Goal: Task Accomplishment & Management: Complete application form

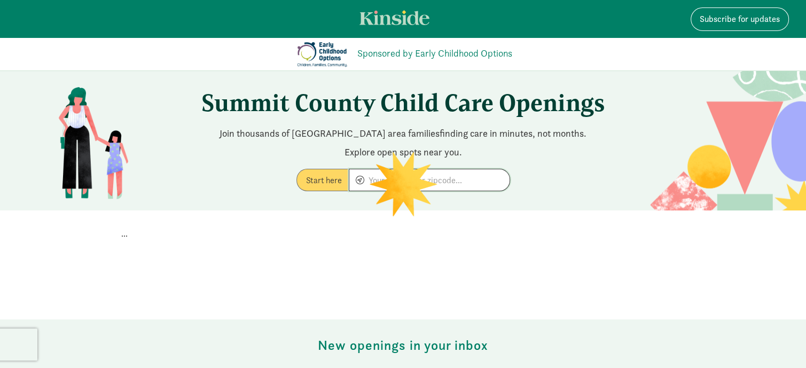
click at [406, 177] on input at bounding box center [429, 179] width 160 height 21
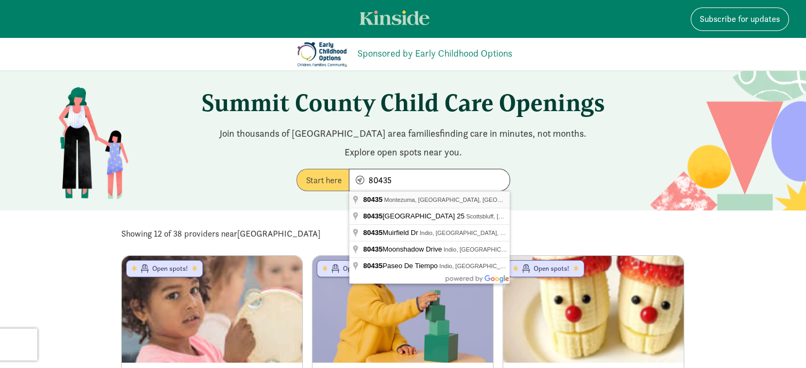
type input "Montezuma, CO 80435, [GEOGRAPHIC_DATA]"
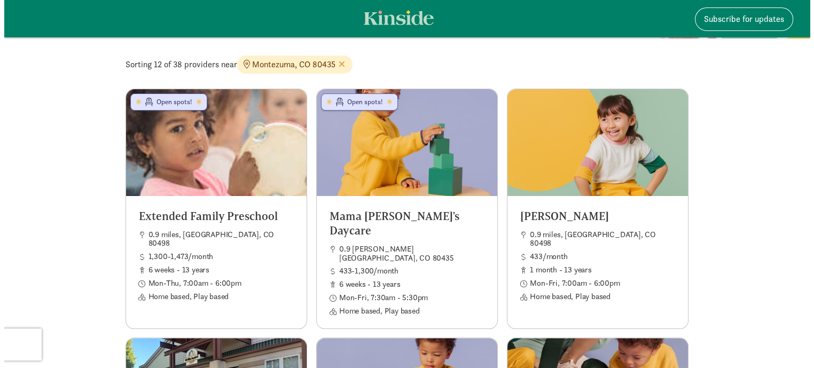
scroll to position [178, 0]
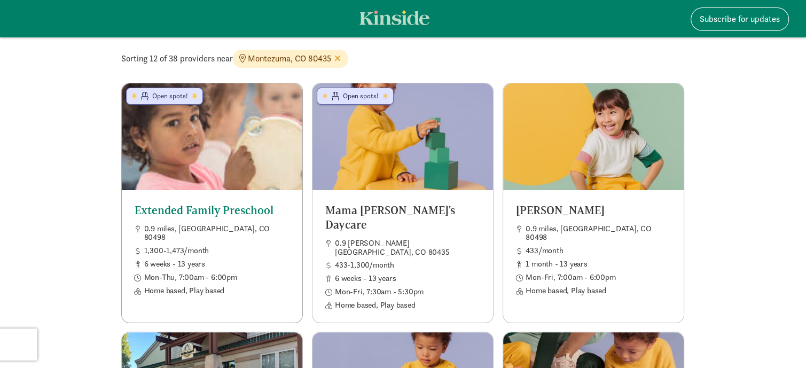
click at [199, 227] on span "0.9 miles, Silverthorne, CO 80498" at bounding box center [216, 233] width 145 height 18
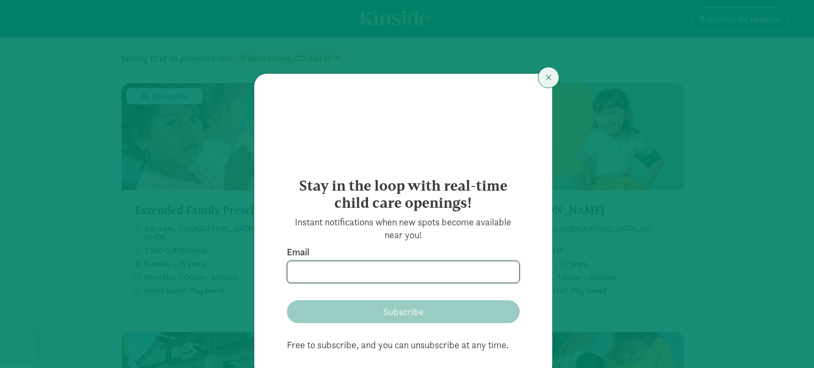
click at [380, 273] on input at bounding box center [403, 271] width 232 height 21
type input "26girasoles@gmail.com"
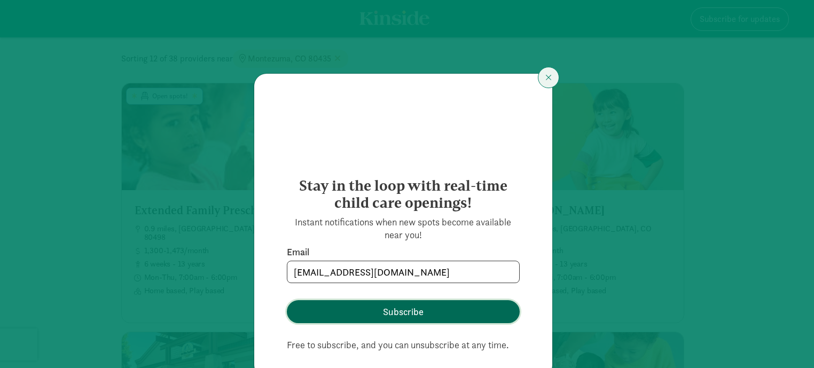
click at [392, 316] on span "Subscribe" at bounding box center [403, 311] width 41 height 14
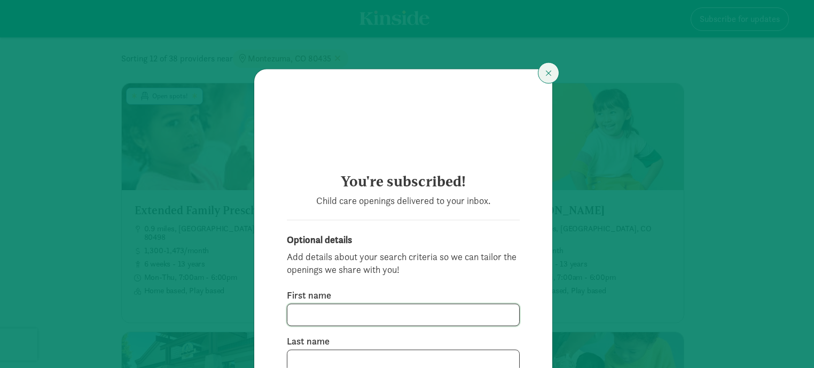
click at [392, 316] on input "text" at bounding box center [403, 314] width 232 height 21
type input "Astrid"
type input "Delgado"
type input "80497"
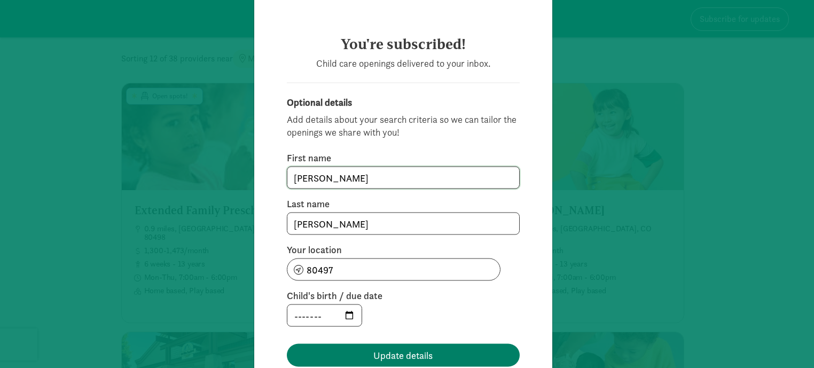
scroll to position [139, 0]
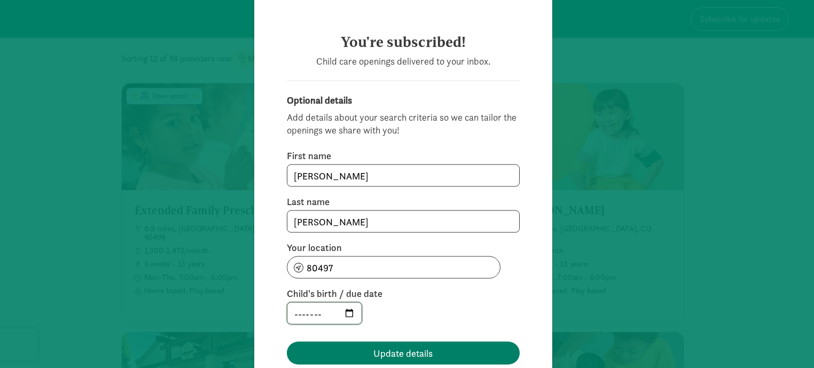
click at [361, 318] on input "month" at bounding box center [324, 313] width 74 height 21
click at [361, 316] on input "month" at bounding box center [324, 313] width 74 height 21
type input "2025-08"
click at [343, 318] on input "2025-08" at bounding box center [324, 313] width 74 height 21
type input "2024-08"
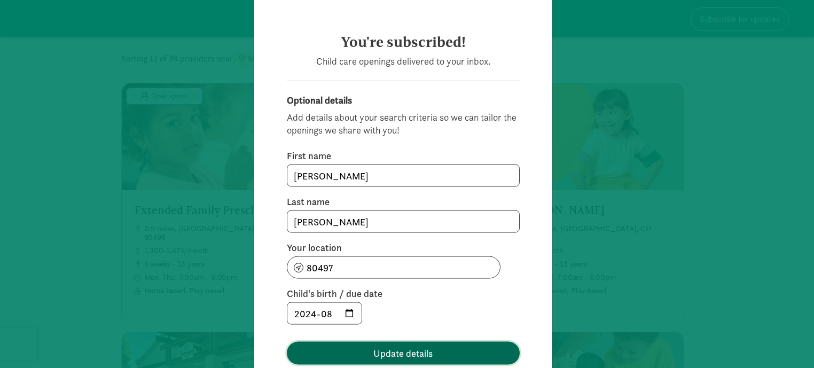
click at [373, 360] on span "Update details" at bounding box center [402, 353] width 59 height 14
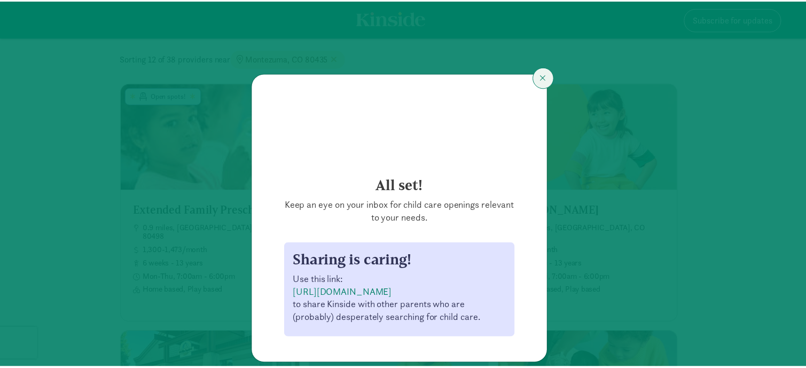
scroll to position [29, 0]
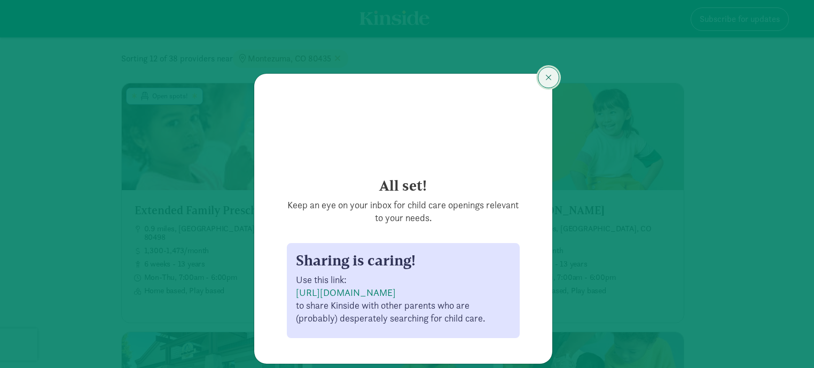
click at [545, 73] on span "Close" at bounding box center [548, 77] width 6 height 9
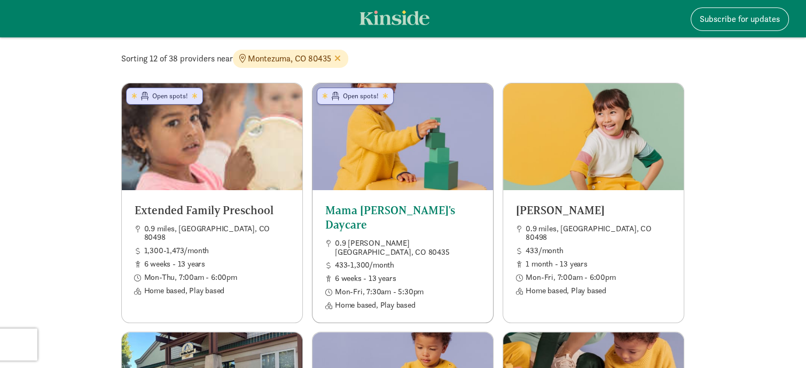
click at [459, 274] on span "6 weeks - 13 years" at bounding box center [407, 278] width 145 height 9
click at [582, 206] on h5 "Sol y Luna" at bounding box center [593, 210] width 155 height 14
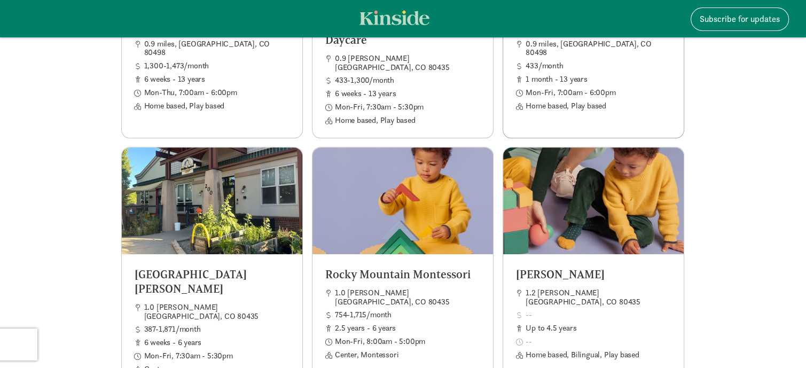
scroll to position [363, 0]
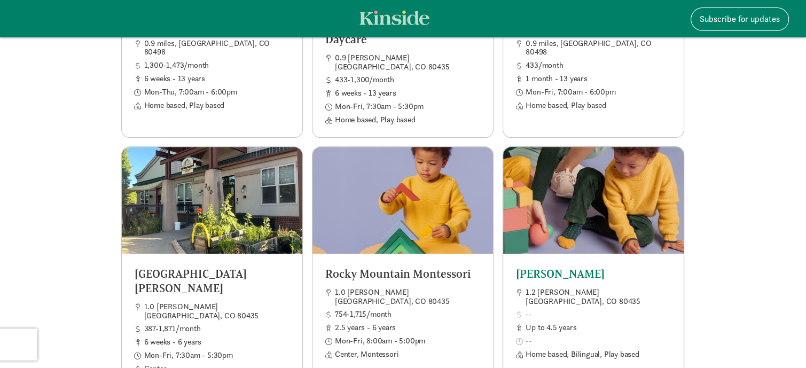
click at [648, 198] on div at bounding box center [593, 200] width 180 height 107
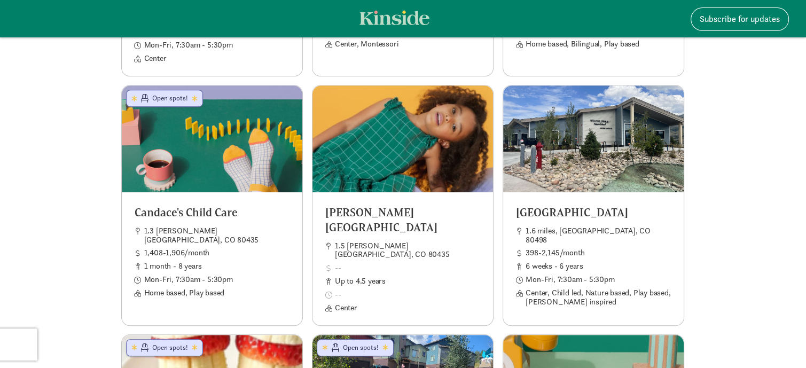
scroll to position [684, 0]
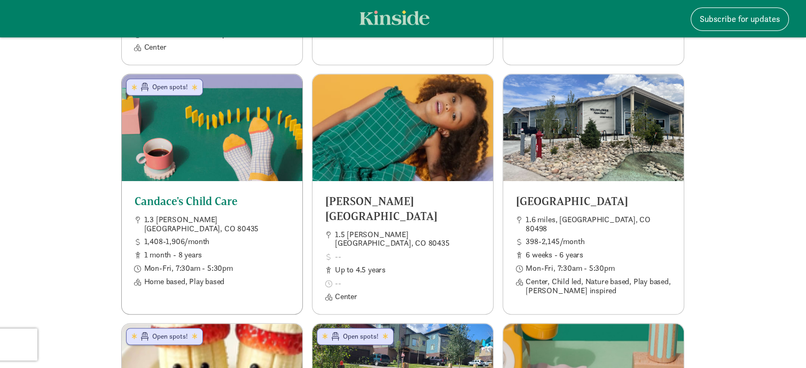
click at [239, 219] on ul "1.3 miles, Dillon, CO 80435 1,408-1,906/month 1 month - 8 years Mon-Fri, 7:30am…" at bounding box center [211, 250] width 156 height 71
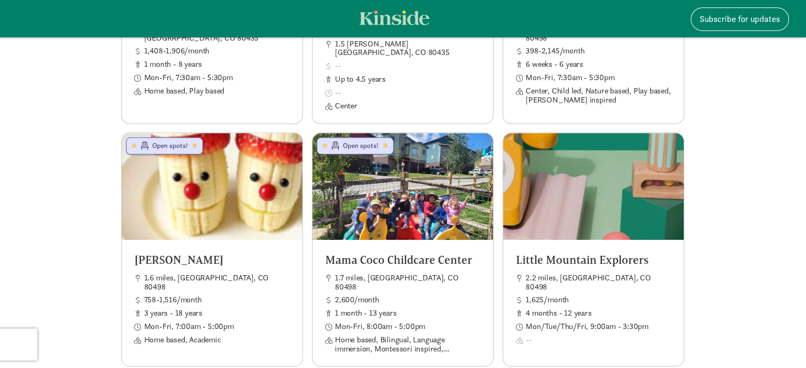
scroll to position [879, 0]
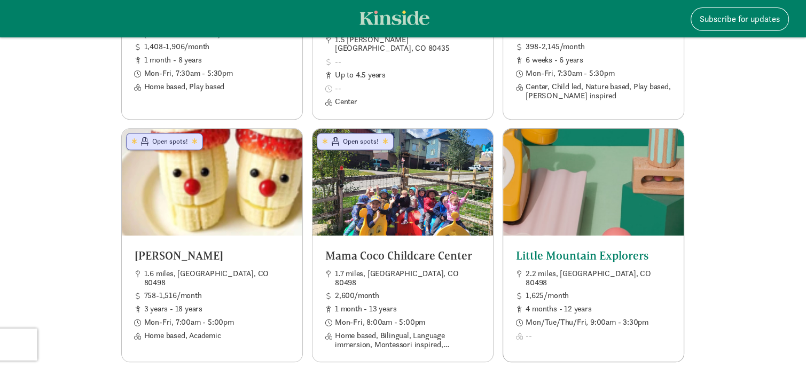
click at [646, 202] on div at bounding box center [593, 182] width 180 height 107
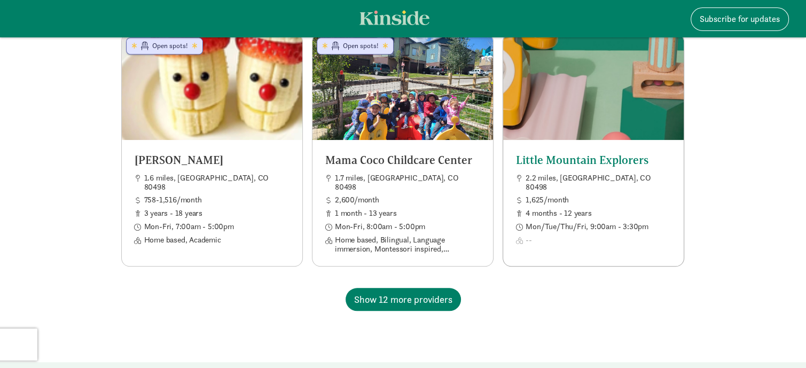
scroll to position [976, 0]
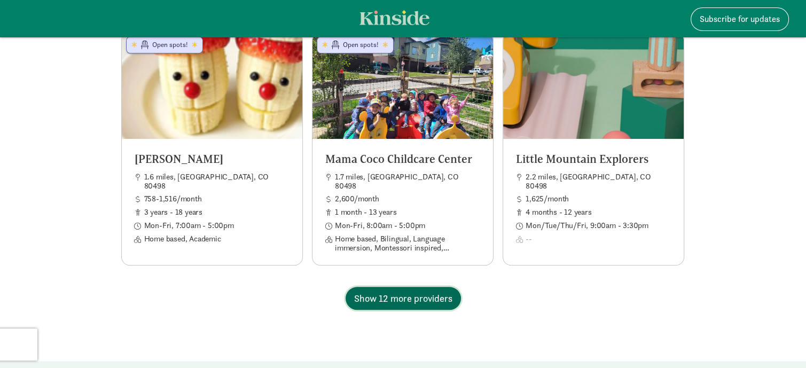
click at [397, 291] on span "Show 12 more providers" at bounding box center [403, 298] width 98 height 14
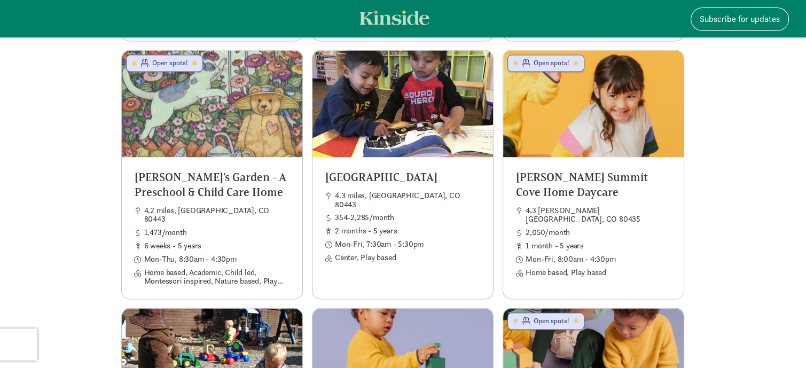
scroll to position [1680, 0]
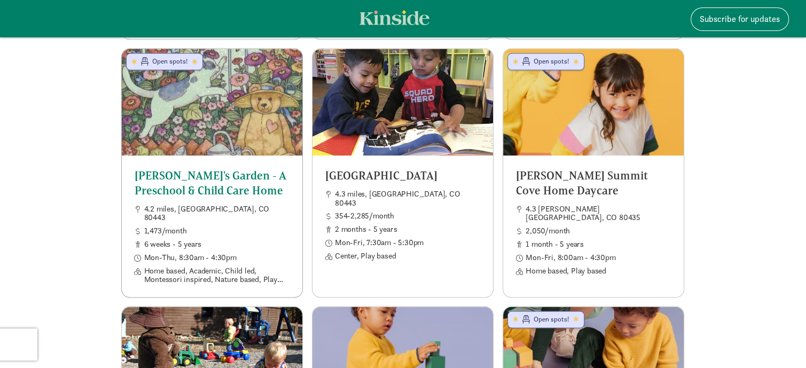
click at [278, 168] on h5 "Winifred's Garden - A Preschool & Child Care Home" at bounding box center [212, 182] width 155 height 29
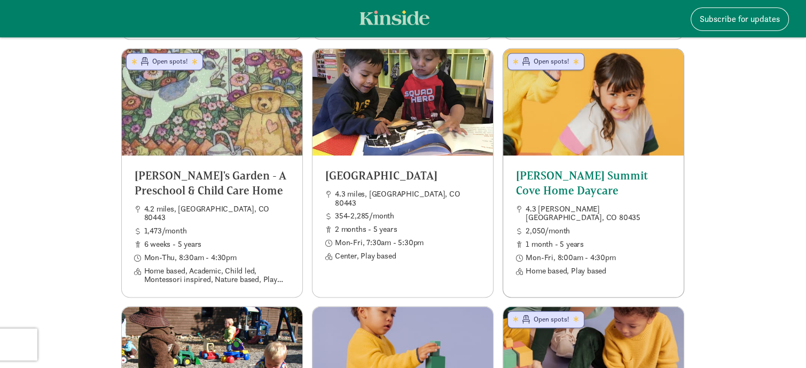
click at [626, 168] on h5 "Heidi Phillips Summit Cove Home Daycare" at bounding box center [593, 182] width 155 height 29
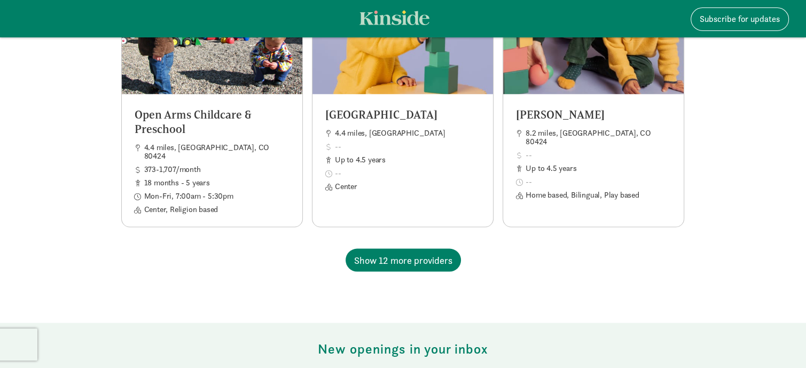
scroll to position [2000, 0]
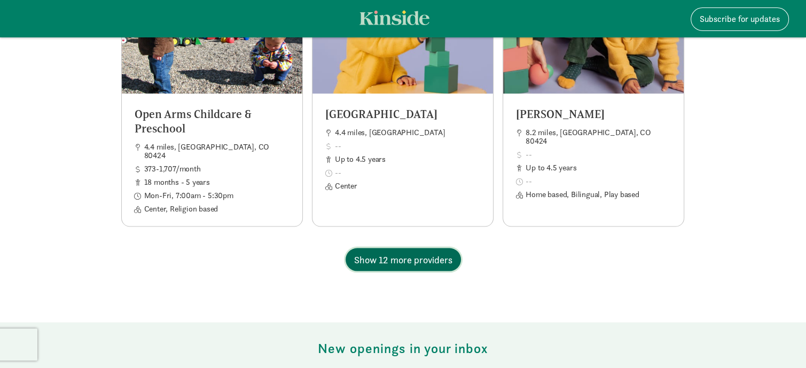
click at [408, 252] on span "Show 12 more providers" at bounding box center [403, 259] width 98 height 14
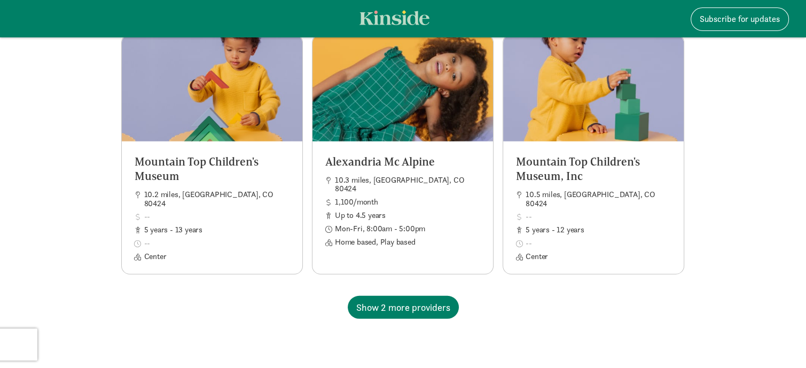
scroll to position [2919, 0]
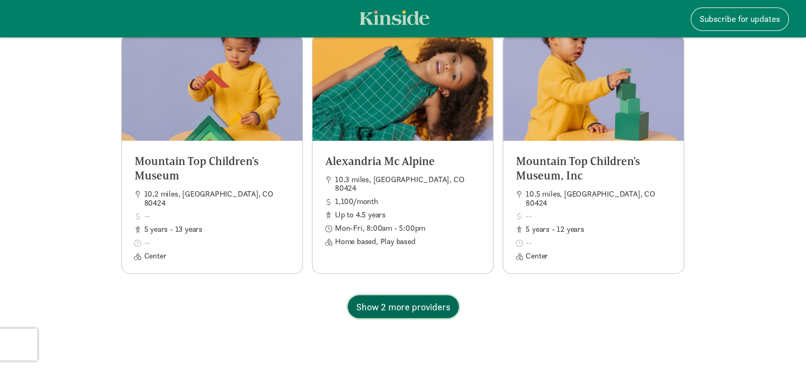
click at [416, 299] on span "Show 2 more providers" at bounding box center [403, 306] width 94 height 14
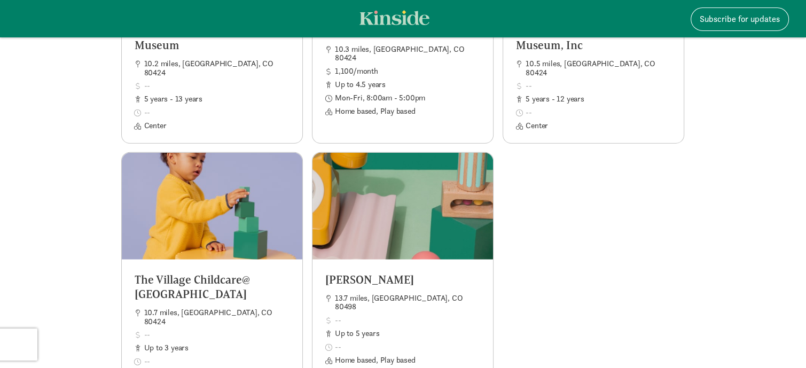
scroll to position [3068, 0]
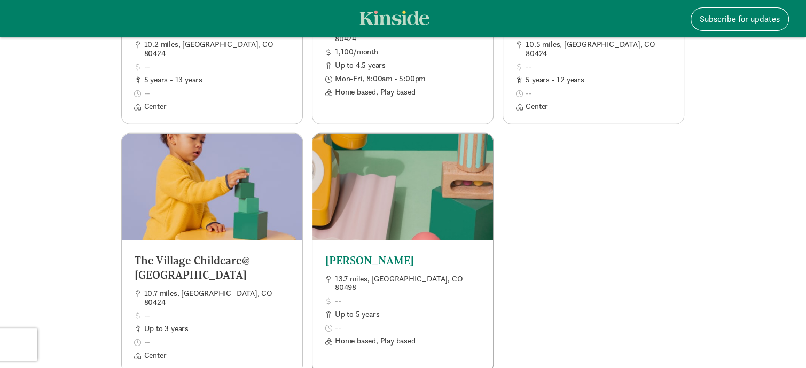
click at [456, 274] on ul "13.7 miles, Silverthorne, CO 80498 Up to 5 years Home based, Play based" at bounding box center [402, 309] width 156 height 71
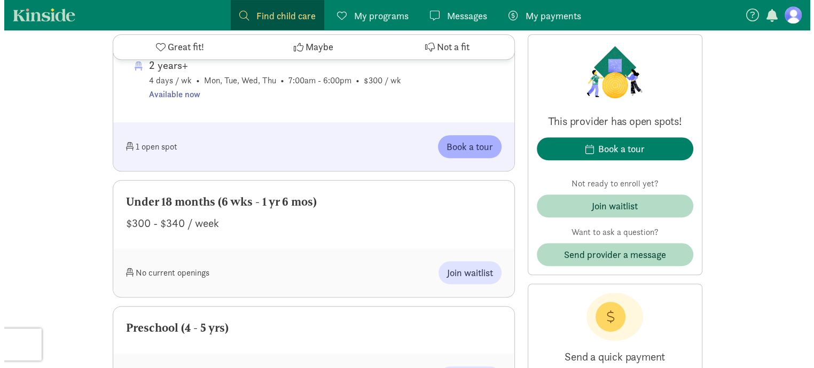
scroll to position [619, 0]
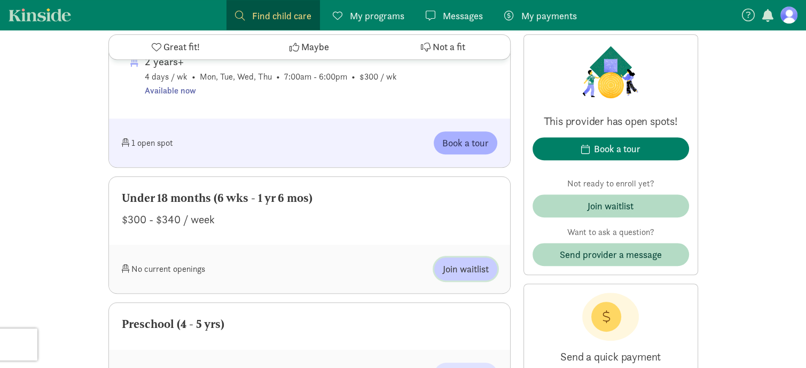
click at [476, 269] on span "Join waitlist" at bounding box center [466, 269] width 46 height 14
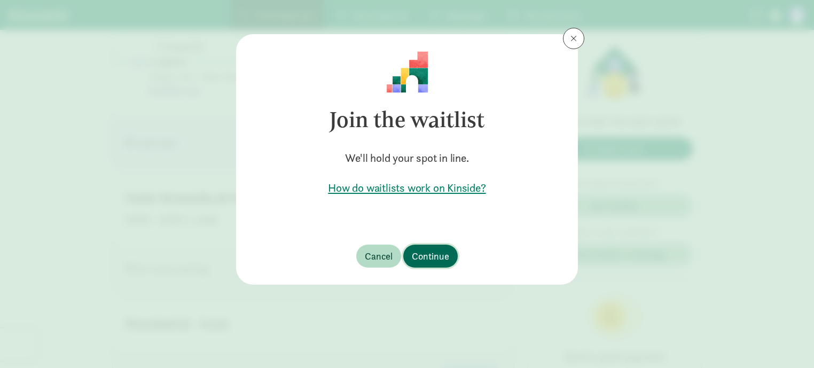
click at [441, 260] on span "Continue" at bounding box center [430, 256] width 37 height 14
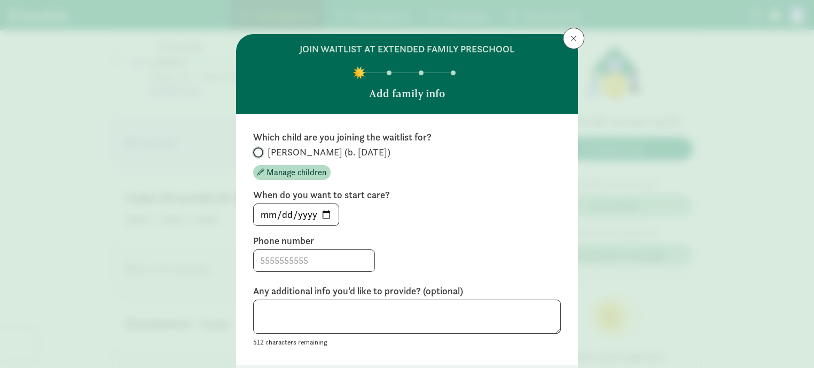
click at [257, 153] on input "Kori (b. August 2024)" at bounding box center [256, 152] width 7 height 7
radio input "true"
click at [342, 261] on input at bounding box center [314, 260] width 121 height 21
type input "9704479808"
click at [537, 356] on div "Which child are you joining the waitlist for? Kori (b. August 2024) Manage chil…" at bounding box center [407, 239] width 342 height 251
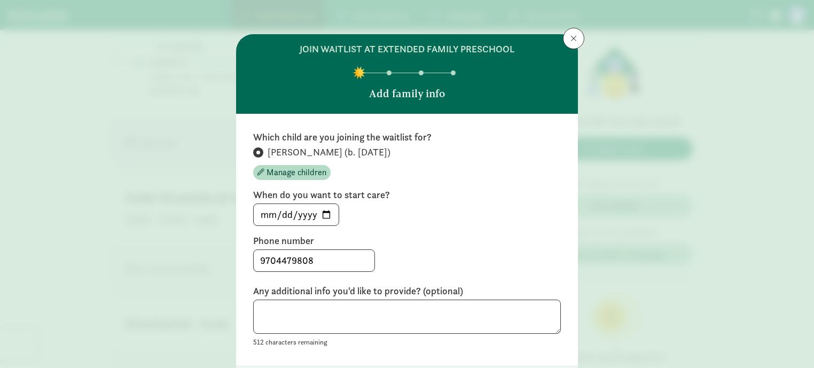
click at [537, 356] on div "Which child are you joining the waitlist for? Kori (b. August 2024) Manage chil…" at bounding box center [407, 239] width 342 height 251
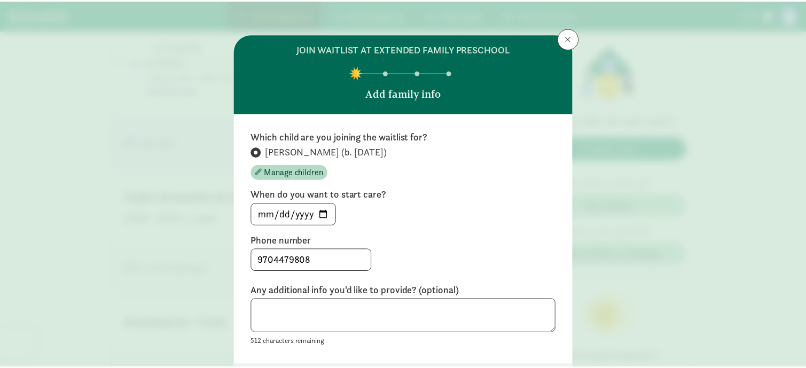
scroll to position [89, 0]
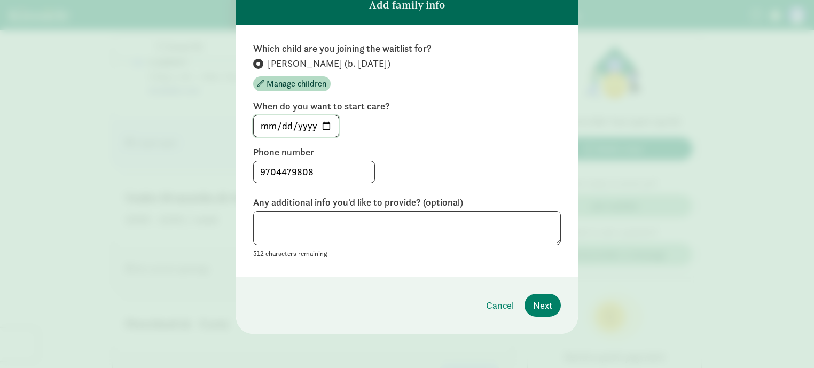
click at [326, 124] on input "2025-08-19" at bounding box center [296, 125] width 85 height 21
type input "2025-09-02"
click at [532, 312] on button "Next" at bounding box center [542, 305] width 36 height 23
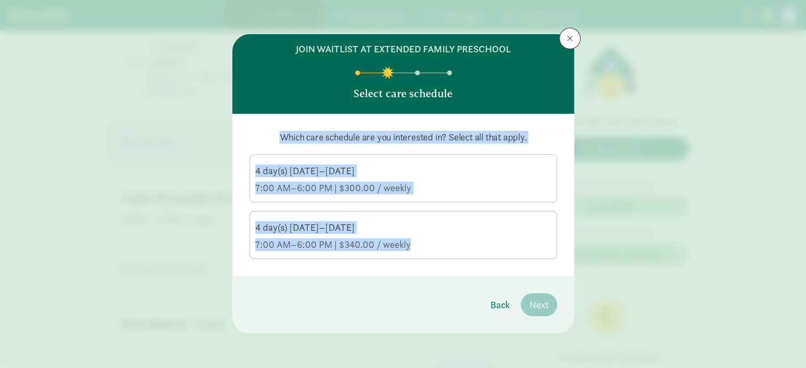
scroll to position [0, 0]
click at [453, 187] on div "7:00 AM–6:00 PM | $300.00 / weekly" at bounding box center [403, 188] width 296 height 13
click at [0, 0] on input "4 day(s) Monday–Thursday 7:00 AM–6:00 PM | $300.00 / weekly" at bounding box center [0, 0] width 0 height 0
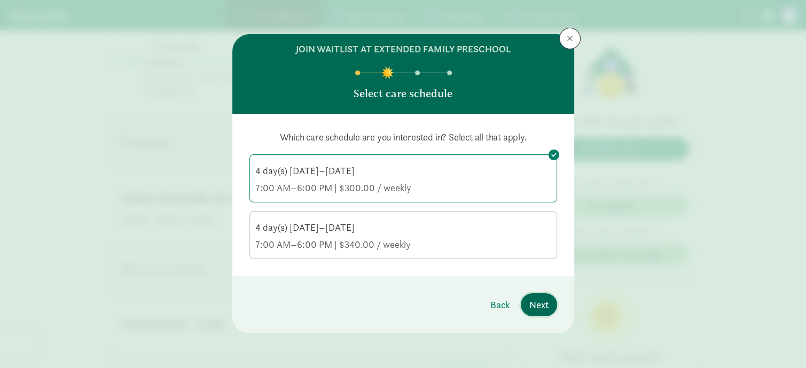
click at [533, 309] on span "Next" at bounding box center [538, 304] width 19 height 14
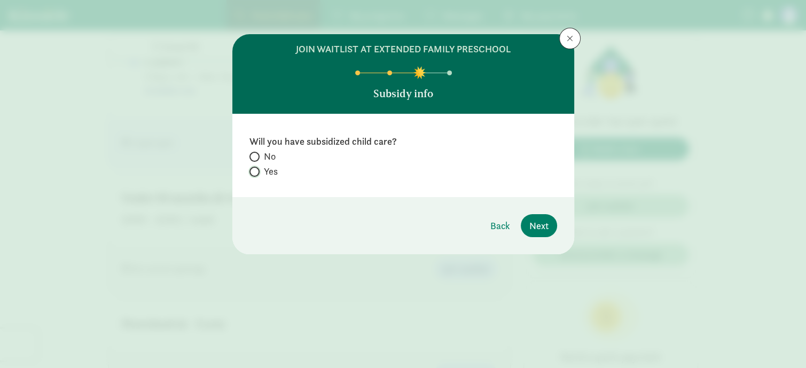
click at [253, 173] on input "Yes" at bounding box center [252, 171] width 7 height 7
radio input "true"
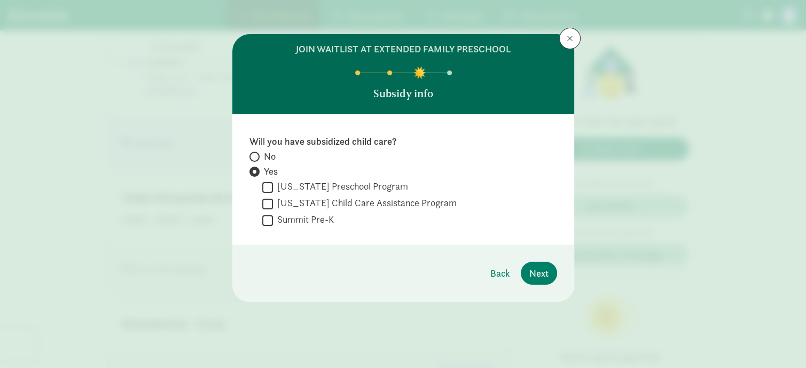
click at [271, 203] on input "Colorado Child Care Assistance Program" at bounding box center [267, 203] width 11 height 14
checkbox input "true"
click at [549, 271] on button "Next" at bounding box center [539, 273] width 36 height 23
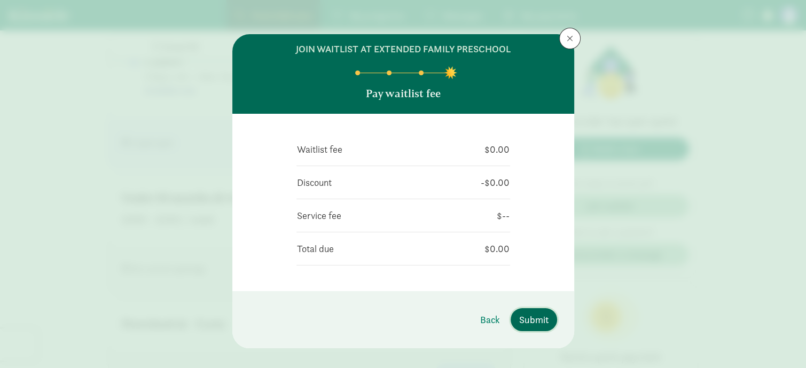
click at [531, 327] on span "Submit" at bounding box center [533, 319] width 29 height 14
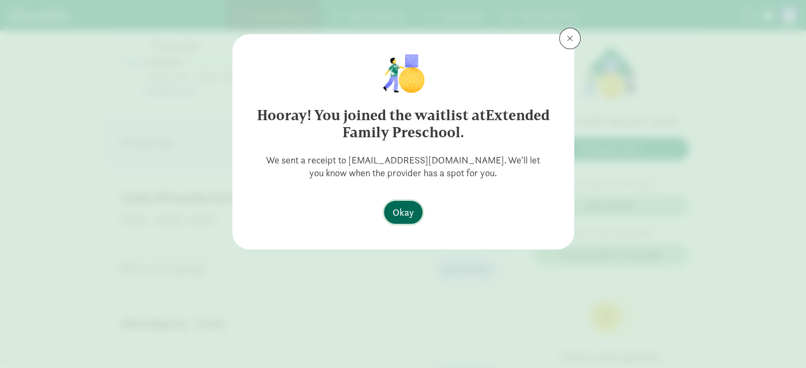
click at [415, 210] on button "Okay" at bounding box center [403, 212] width 38 height 23
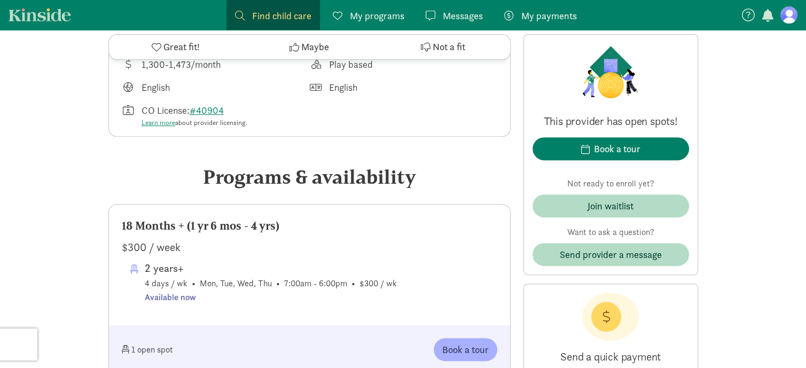
scroll to position [408, 0]
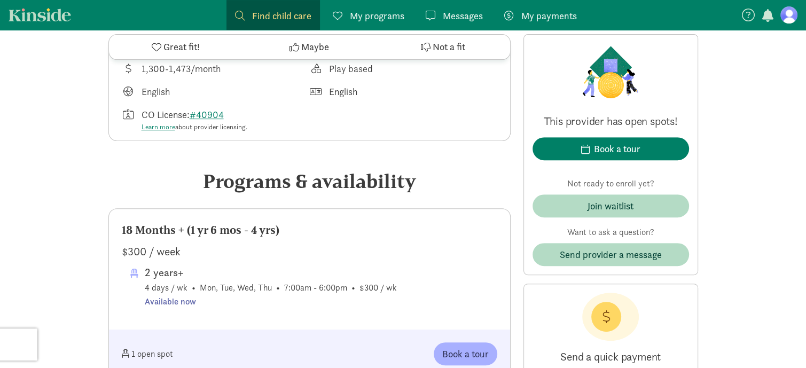
click at [295, 47] on icon at bounding box center [294, 47] width 10 height 10
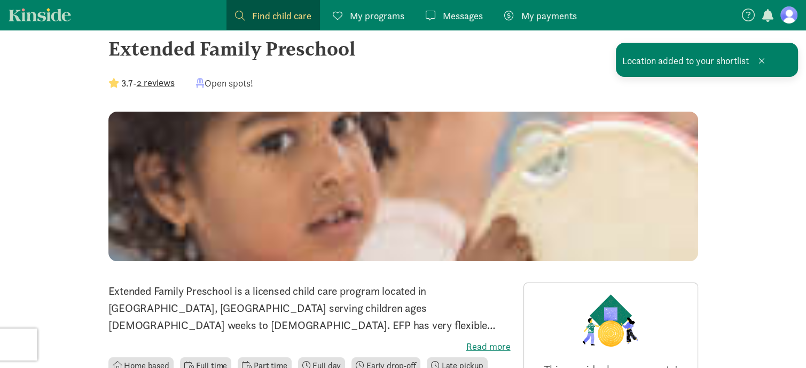
scroll to position [0, 0]
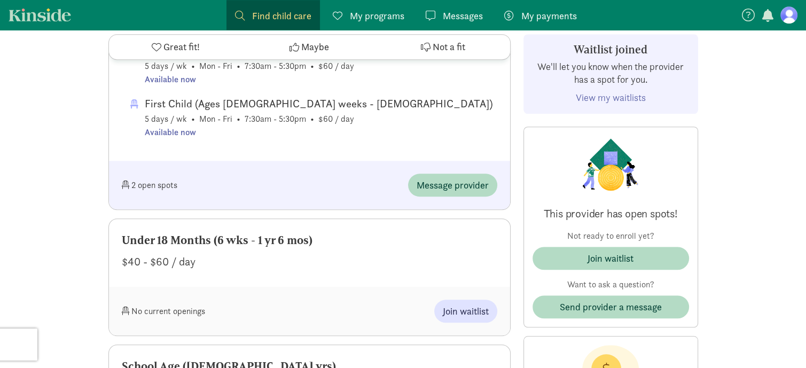
scroll to position [831, 0]
click at [477, 310] on span "Join waitlist" at bounding box center [466, 310] width 46 height 14
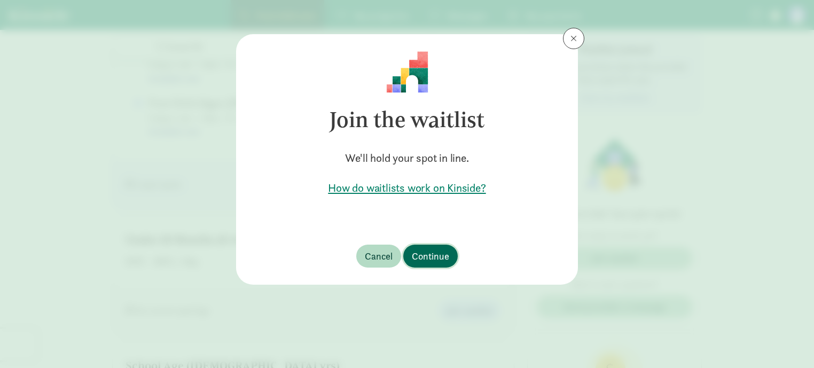
click at [433, 263] on span "Continue" at bounding box center [430, 256] width 37 height 14
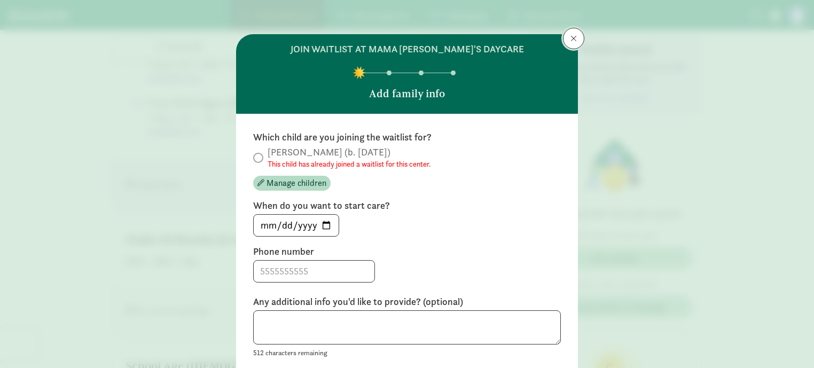
click at [567, 42] on button at bounding box center [573, 38] width 21 height 21
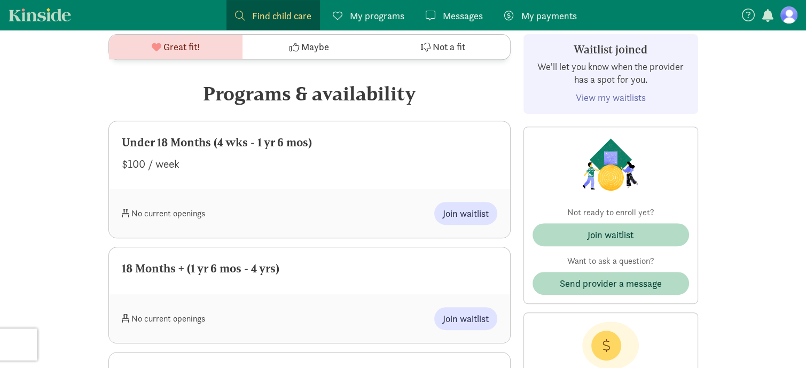
scroll to position [509, 0]
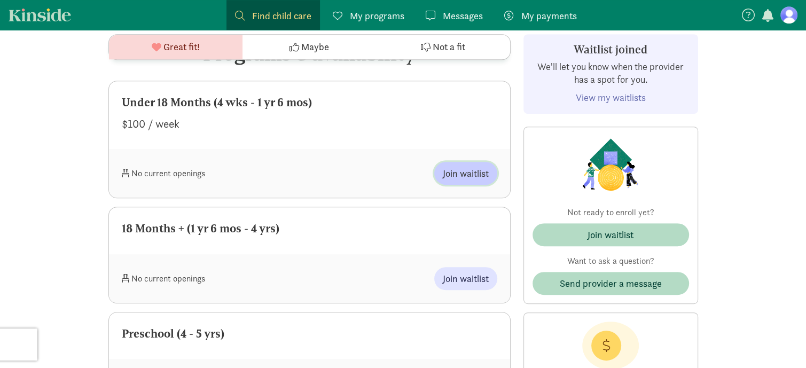
click at [484, 169] on span "Join waitlist" at bounding box center [466, 173] width 46 height 14
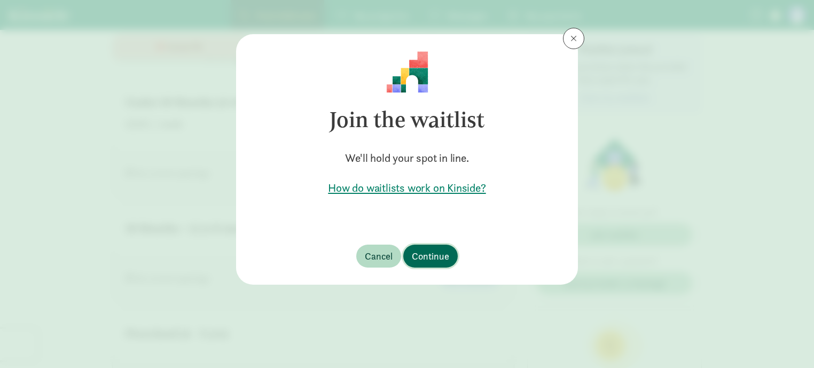
click at [439, 257] on span "Continue" at bounding box center [430, 256] width 37 height 14
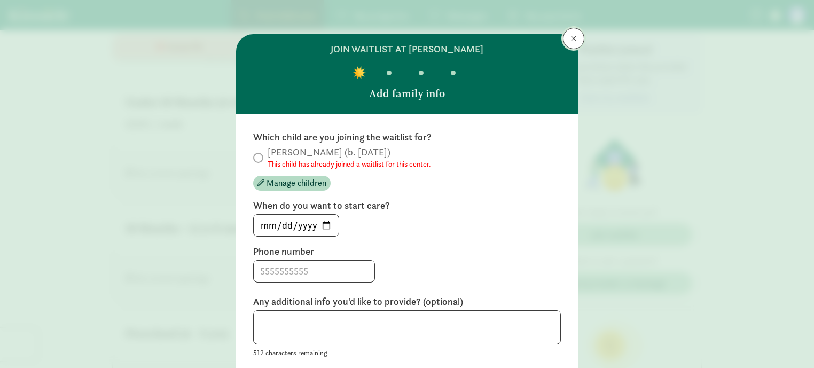
click at [565, 41] on button at bounding box center [573, 38] width 21 height 21
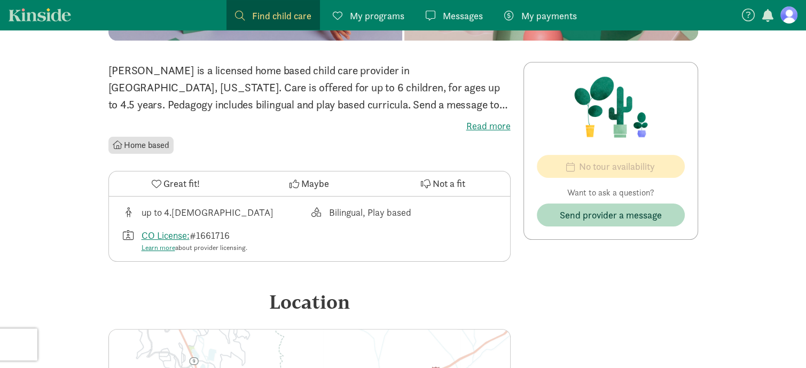
scroll to position [212, 0]
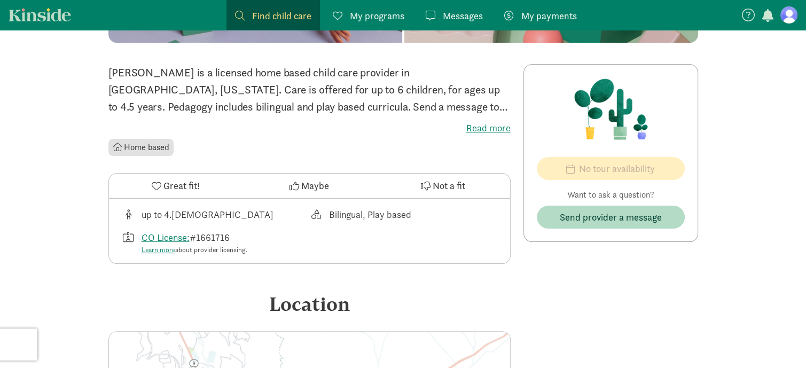
click at [291, 183] on icon at bounding box center [294, 186] width 10 height 10
click at [592, 229] on div "No tour availability Want to ask a question? Send provider a message" at bounding box center [610, 153] width 175 height 178
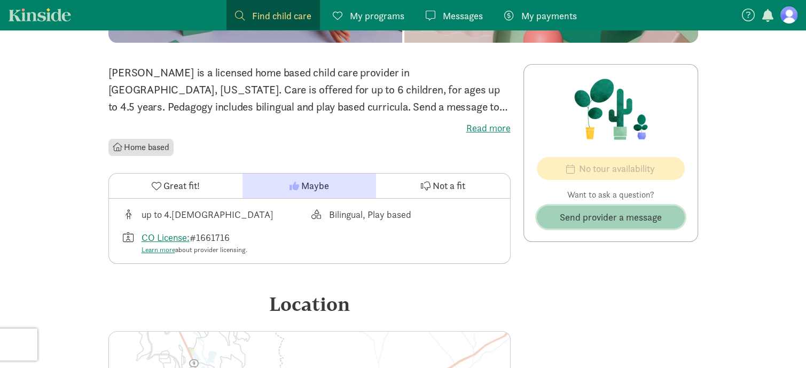
click at [592, 224] on span "Send provider a message" at bounding box center [610, 217] width 102 height 14
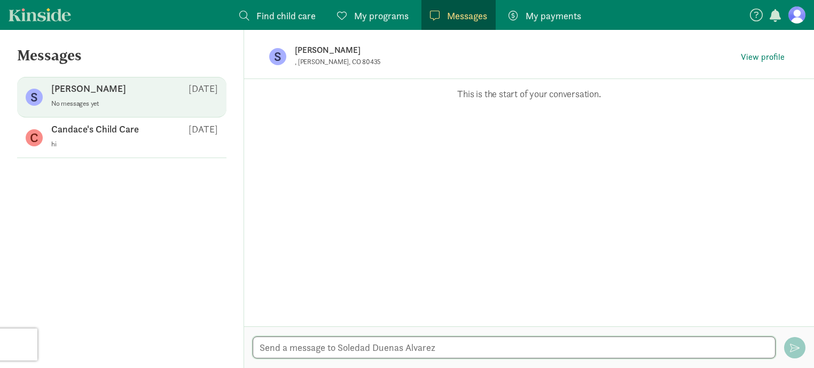
click at [508, 345] on textarea at bounding box center [514, 347] width 523 height 22
type textarea "hola, estoy intereada en un espacio para mi bebe de 1 año para iniciar en Septi…"
click at [795, 343] on span "button" at bounding box center [795, 348] width 10 height 10
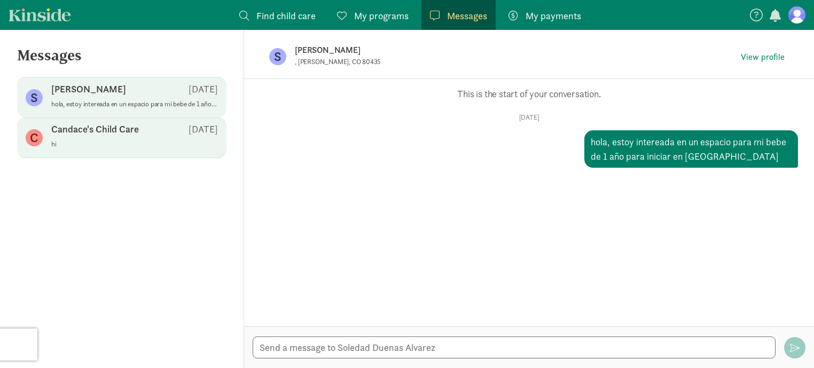
click at [155, 158] on div "C Candace's Child Care Aug 15 hi" at bounding box center [121, 137] width 209 height 41
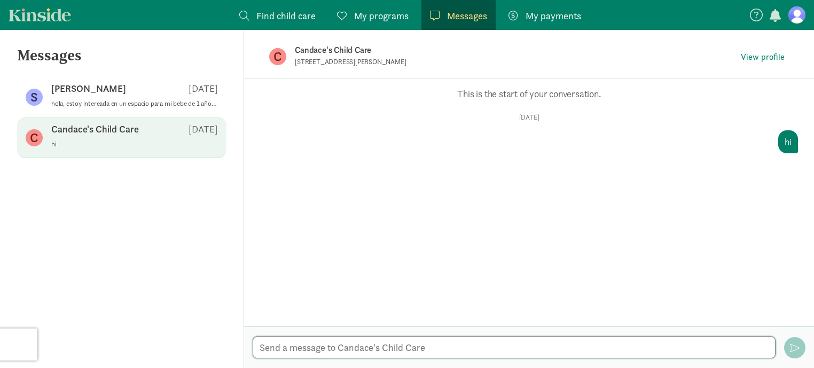
click at [308, 346] on textarea at bounding box center [514, 347] width 523 height 22
click at [367, 348] on textarea at bounding box center [514, 347] width 523 height 22
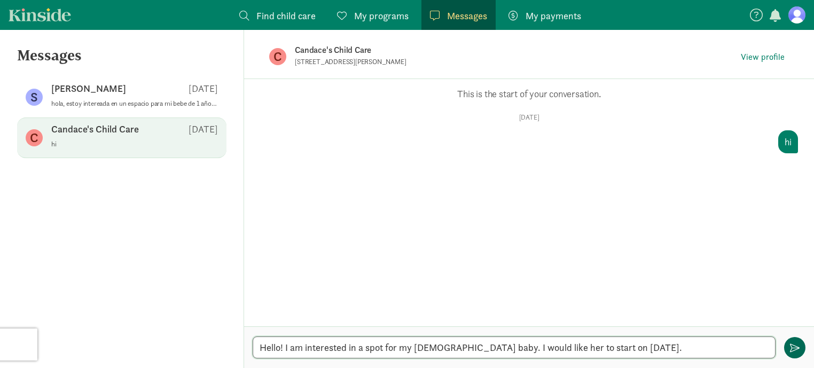
type textarea "Hello! I am interested in a spot for my 1-year-old baby. I would like her to st…"
click at [800, 348] on button "button" at bounding box center [794, 347] width 21 height 21
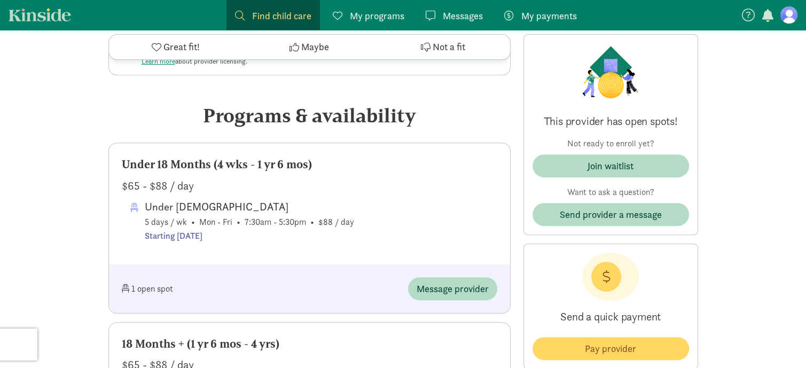
scroll to position [442, 0]
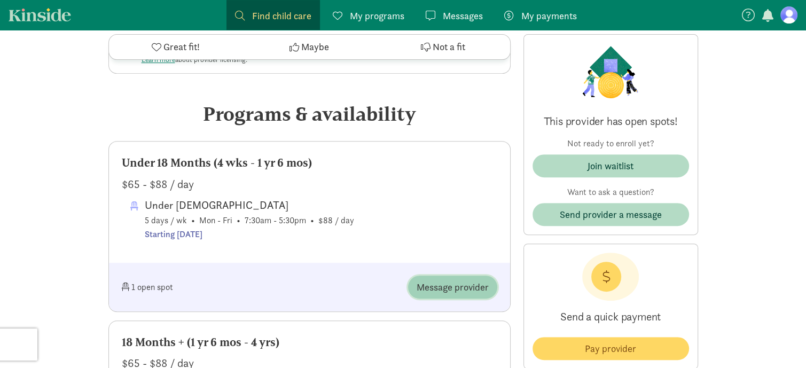
click at [445, 289] on span "Message provider" at bounding box center [452, 287] width 72 height 14
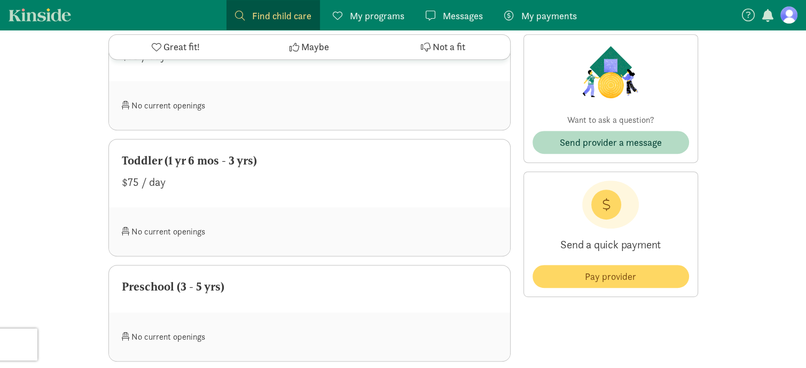
scroll to position [492, 0]
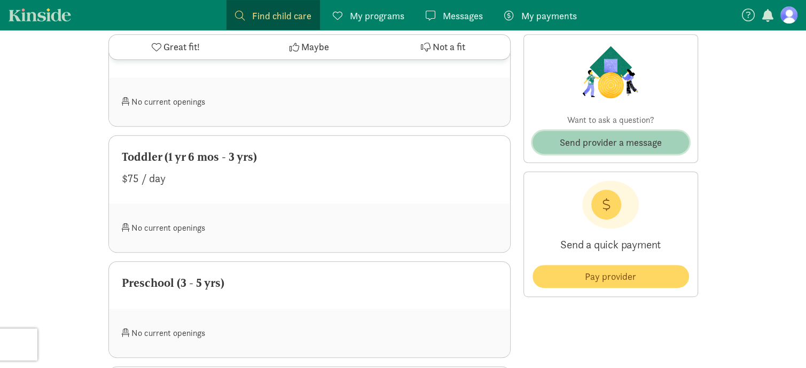
click at [622, 140] on span "Send provider a message" at bounding box center [610, 142] width 102 height 14
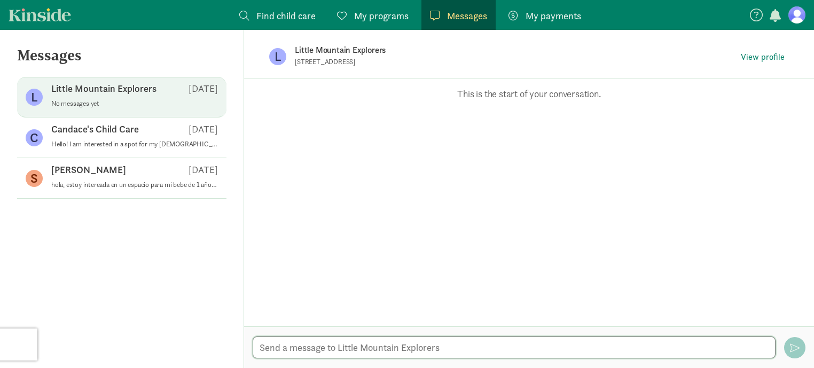
click at [499, 343] on textarea at bounding box center [514, 347] width 523 height 22
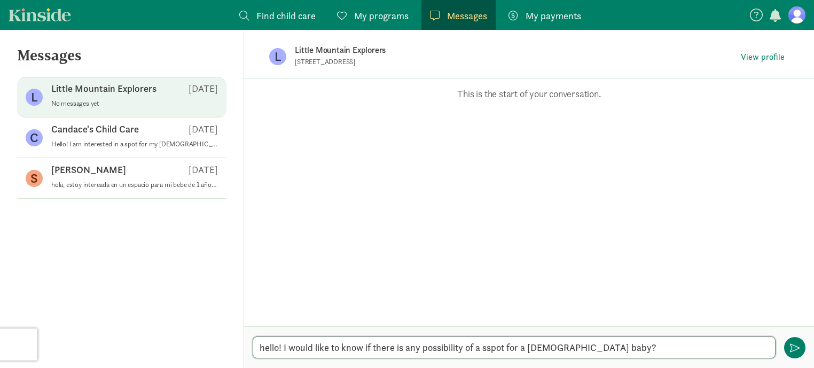
click at [492, 352] on textarea "hello! I would like to know if there is any possibility of a sspot for a [DEMOG…" at bounding box center [514, 347] width 523 height 22
paste textarea "Hello! I am inquiring about the availability of a spot for a one-year-old baby."
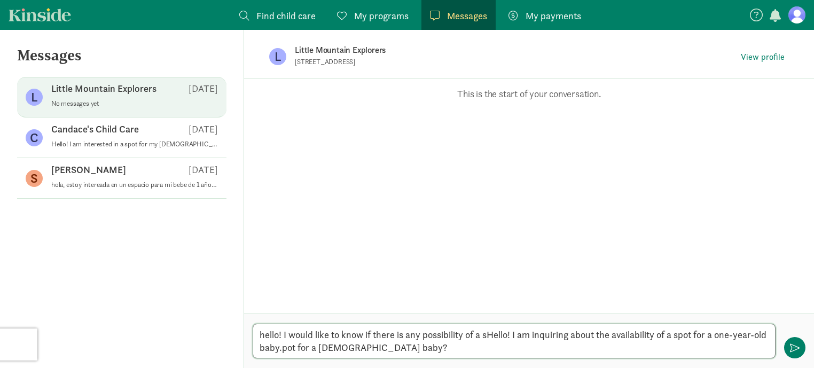
click at [486, 335] on textarea "hello! I would like to know if there is any possibility of a sHello! I am inqui…" at bounding box center [514, 341] width 523 height 35
paste textarea "would like to know if there is a possibility of a spot for a one-year-old baby.…"
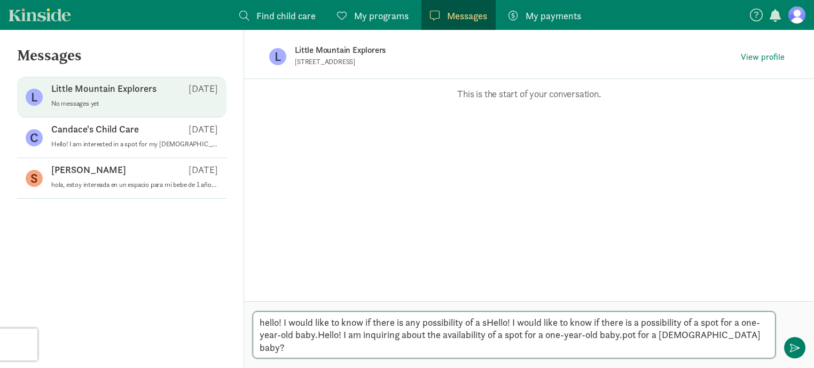
click at [313, 350] on textarea "hello! I would like to know if there is any possibility of a sHello! I would li…" at bounding box center [514, 334] width 523 height 47
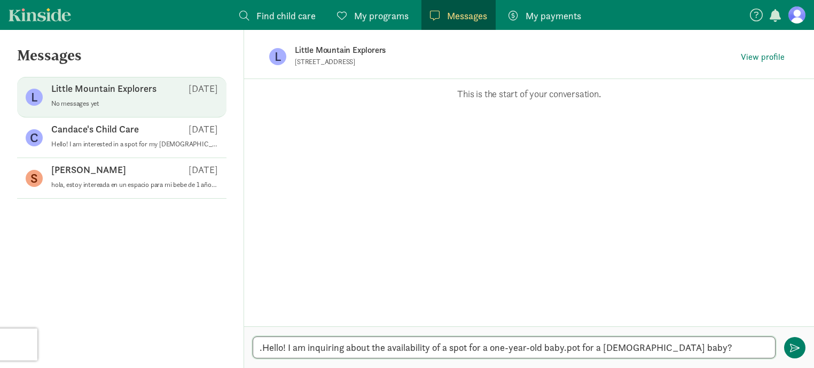
click at [263, 347] on textarea ".Hello! I am inquiring about the availability of a spot for a one-year-old baby…" at bounding box center [514, 347] width 523 height 22
click at [662, 350] on textarea "Hello! I am inquiring about the availability of a spot for a one-year-old baby.…" at bounding box center [514, 347] width 523 height 22
type textarea "Hello! I am inquiring about the availability of a spot for a one-year-old baby?"
click at [800, 346] on button "button" at bounding box center [794, 347] width 21 height 21
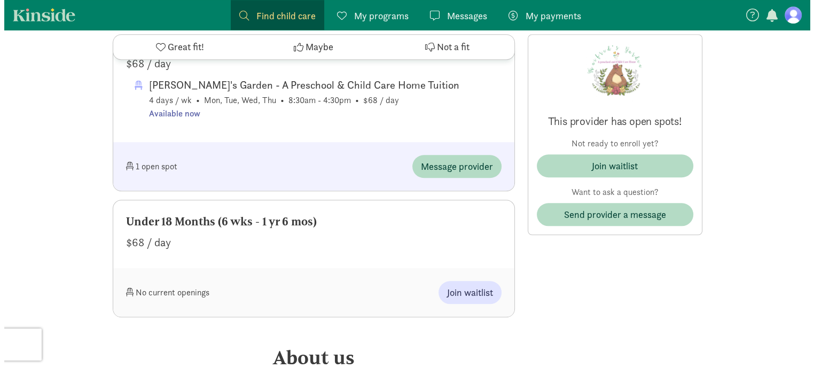
scroll to position [863, 0]
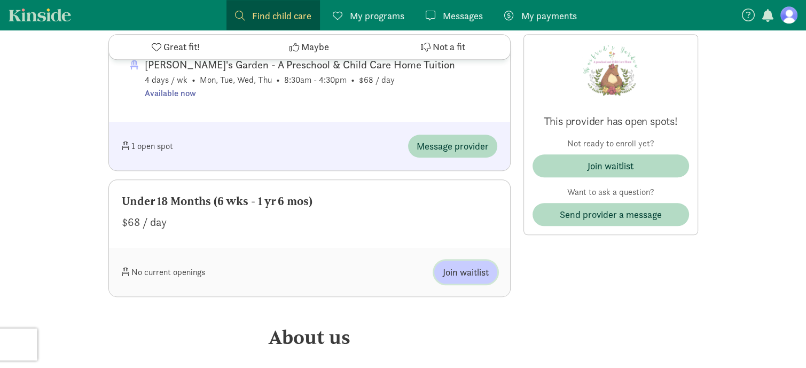
click at [468, 274] on span "Join waitlist" at bounding box center [466, 272] width 46 height 14
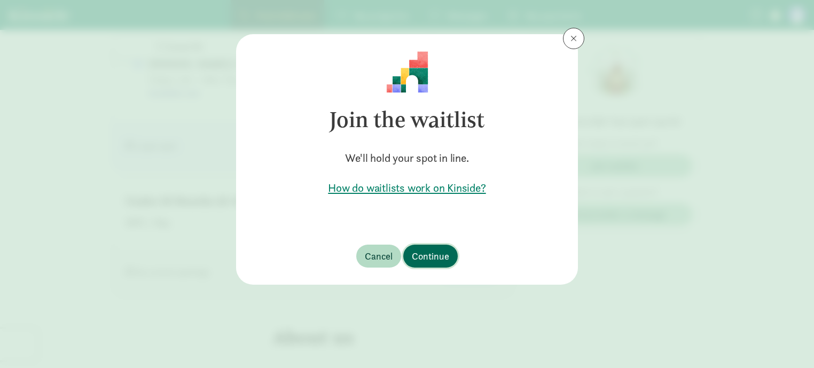
click at [437, 263] on span "Continue" at bounding box center [430, 256] width 37 height 14
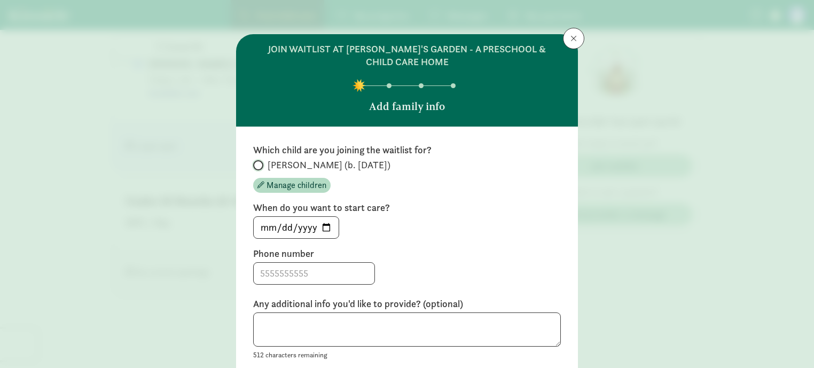
click at [254, 165] on input "[PERSON_NAME] (b. [DATE])" at bounding box center [256, 165] width 7 height 7
radio input "true"
click at [322, 225] on input "[DATE]" at bounding box center [296, 227] width 85 height 21
type input "[DATE]"
click at [310, 271] on input at bounding box center [314, 273] width 121 height 21
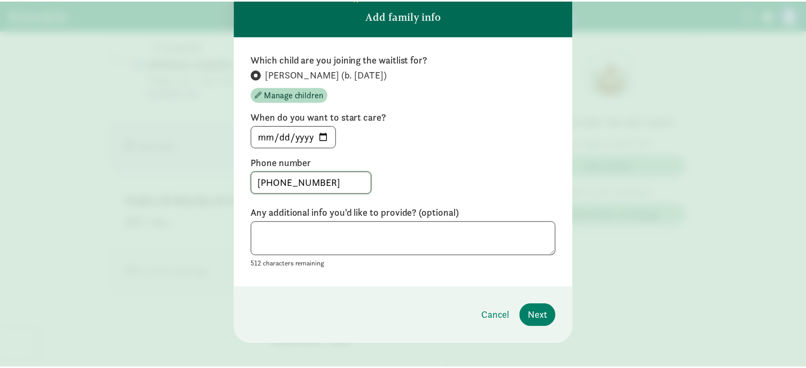
scroll to position [92, 0]
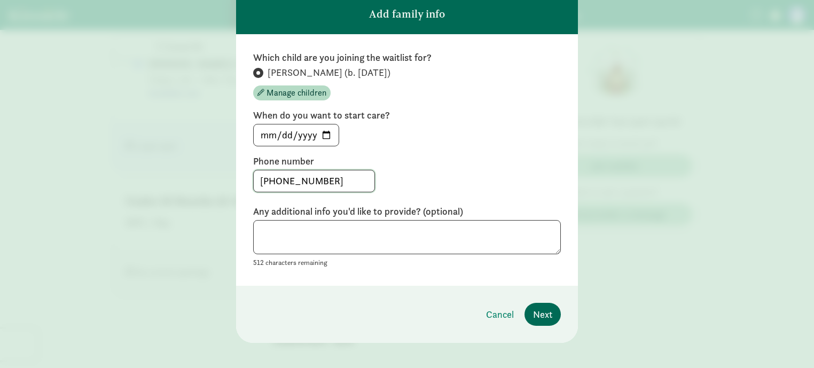
type input "[PHONE_NUMBER]"
click at [541, 316] on span "Next" at bounding box center [542, 314] width 19 height 14
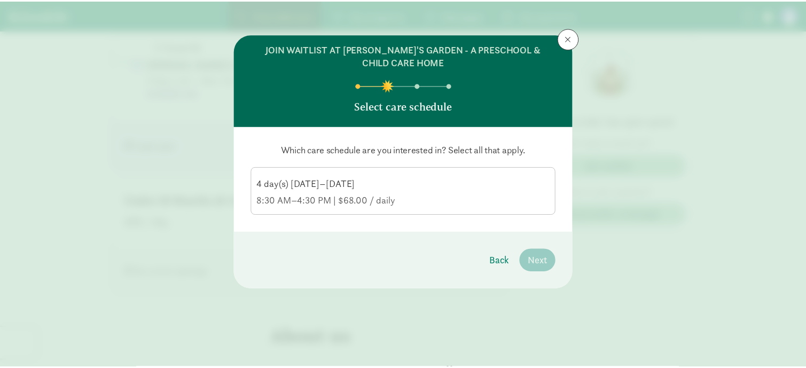
scroll to position [0, 0]
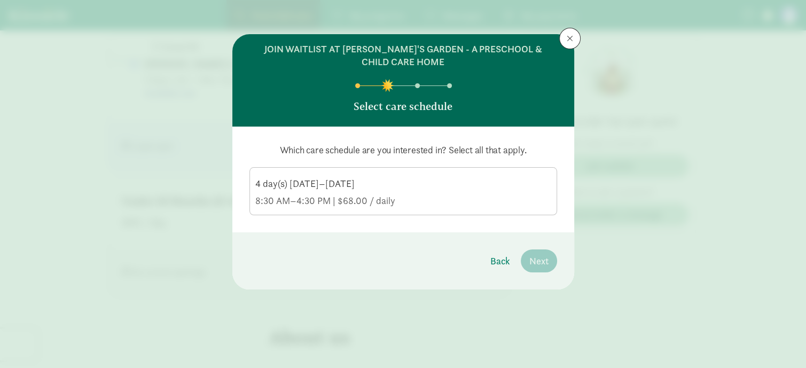
click at [343, 207] on div "8:30 AM–4:30 PM | $68.00 / daily" at bounding box center [403, 200] width 296 height 13
click at [0, 0] on input "4 day(s) Monday–Thursday 8:30 AM–4:30 PM | $68.00 / daily" at bounding box center [0, 0] width 0 height 0
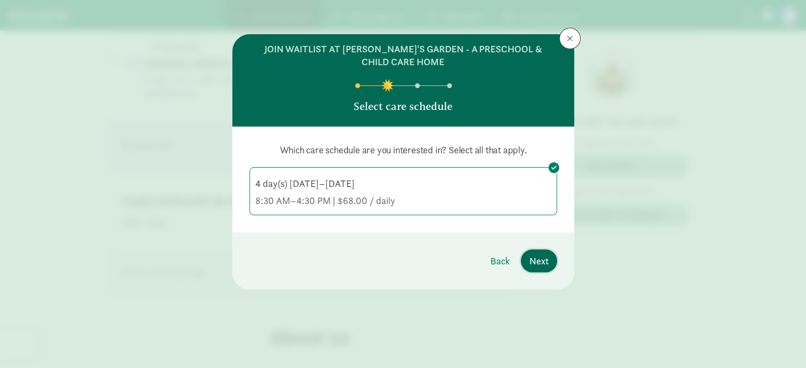
click at [548, 266] on button "Next" at bounding box center [539, 260] width 36 height 23
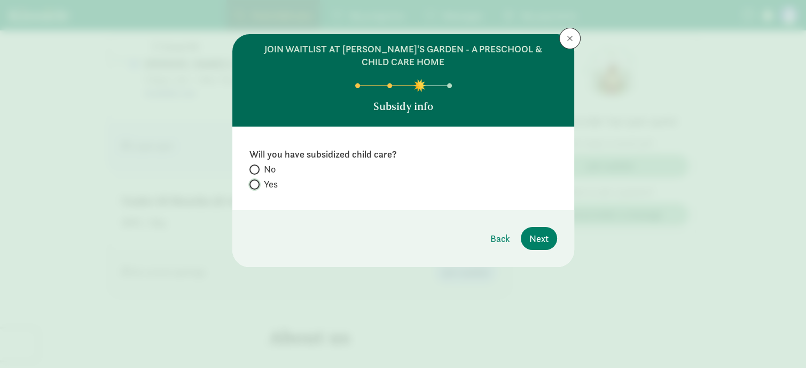
click at [254, 186] on input "Yes" at bounding box center [252, 184] width 7 height 7
radio input "true"
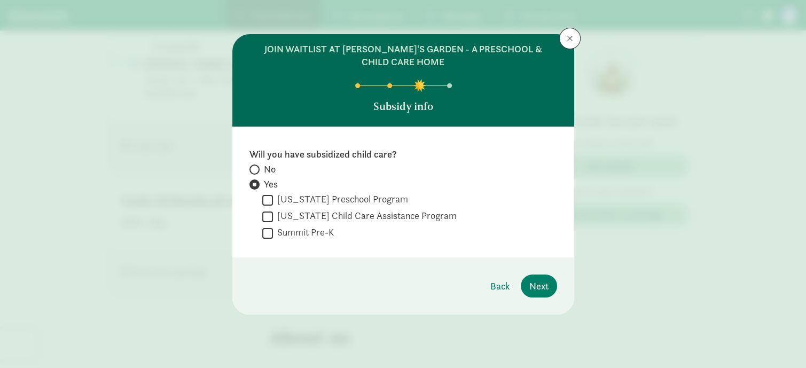
click at [269, 220] on input "Colorado Child Care Assistance Program" at bounding box center [267, 216] width 11 height 14
checkbox input "true"
click at [546, 283] on span "Next" at bounding box center [538, 286] width 19 height 14
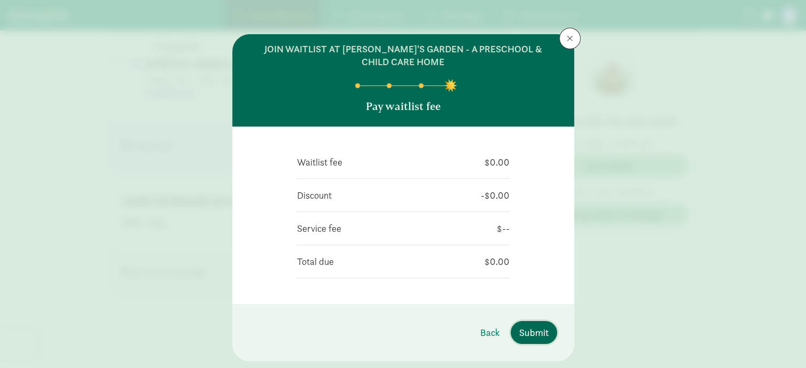
click at [522, 340] on span "Submit" at bounding box center [533, 332] width 29 height 14
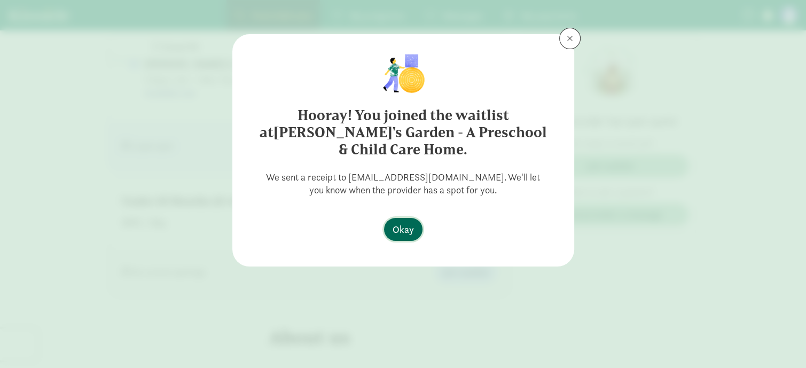
click at [403, 222] on span "Okay" at bounding box center [402, 229] width 21 height 14
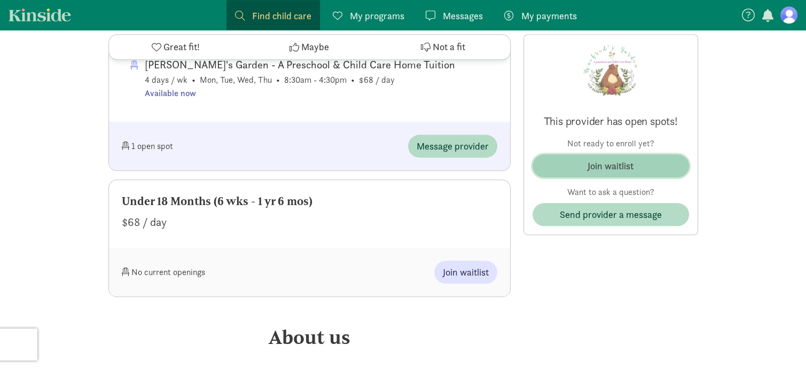
click at [608, 166] on div "Join waitlist" at bounding box center [610, 166] width 46 height 14
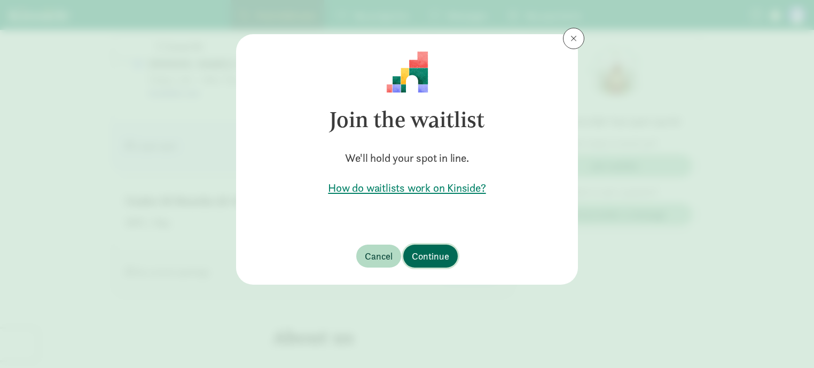
click at [453, 259] on button "Continue" at bounding box center [430, 256] width 54 height 23
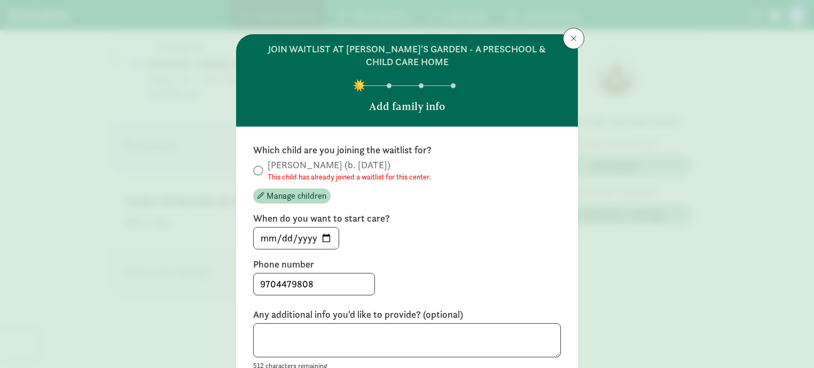
click at [258, 170] on span at bounding box center [258, 170] width 10 height 10
click at [576, 29] on button at bounding box center [573, 38] width 21 height 21
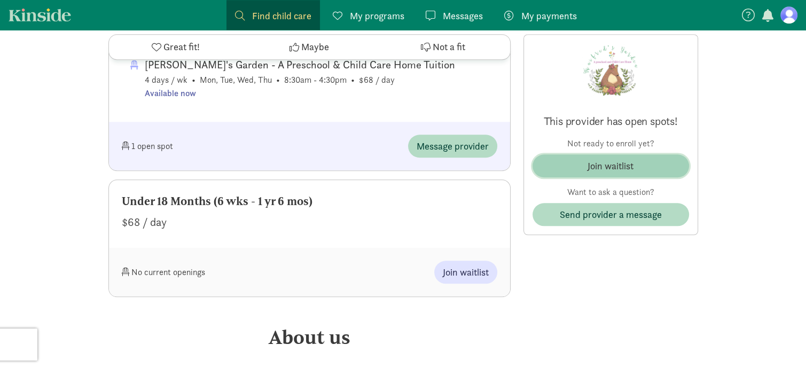
click at [644, 161] on span "Join waitlist" at bounding box center [610, 166] width 139 height 14
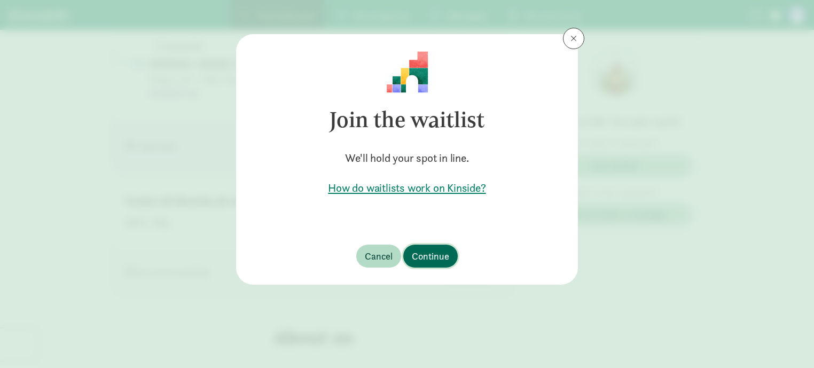
click at [437, 257] on span "Continue" at bounding box center [430, 256] width 37 height 14
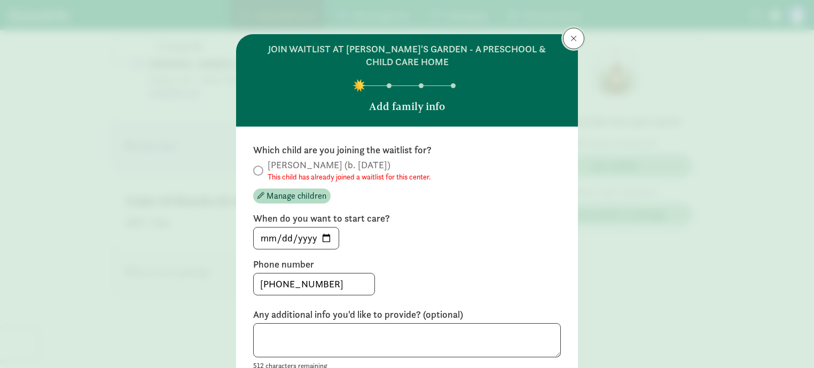
click at [570, 35] on span at bounding box center [573, 38] width 6 height 9
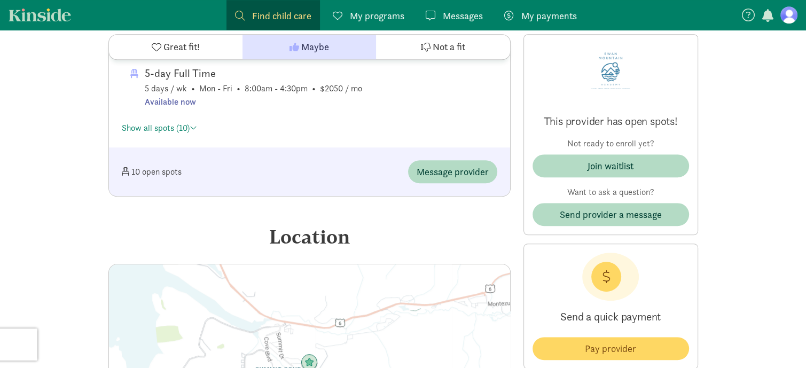
scroll to position [692, 0]
click at [473, 173] on span "Message provider" at bounding box center [452, 170] width 72 height 14
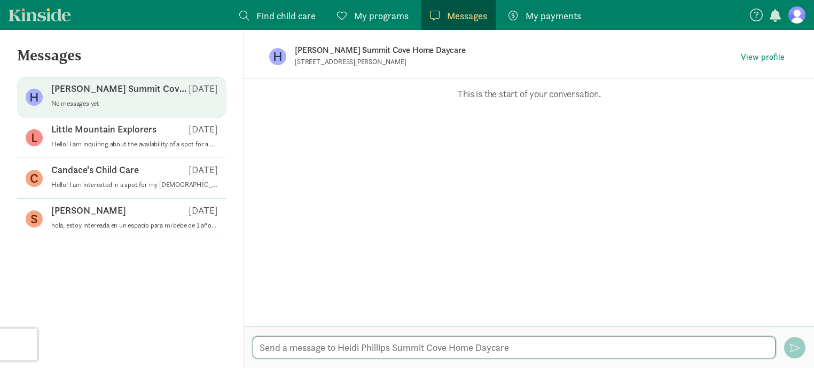
click at [539, 343] on textarea at bounding box center [514, 347] width 523 height 22
type textarea "Hello! any chance to have a spot for a one-year-old baby?"
click at [797, 343] on span "button" at bounding box center [795, 348] width 10 height 10
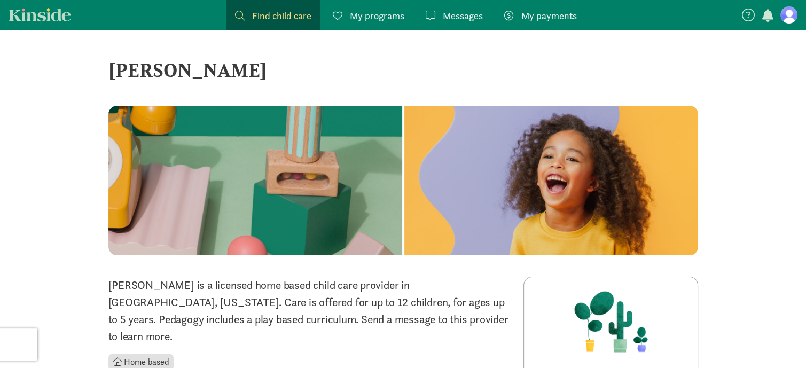
scroll to position [32, 0]
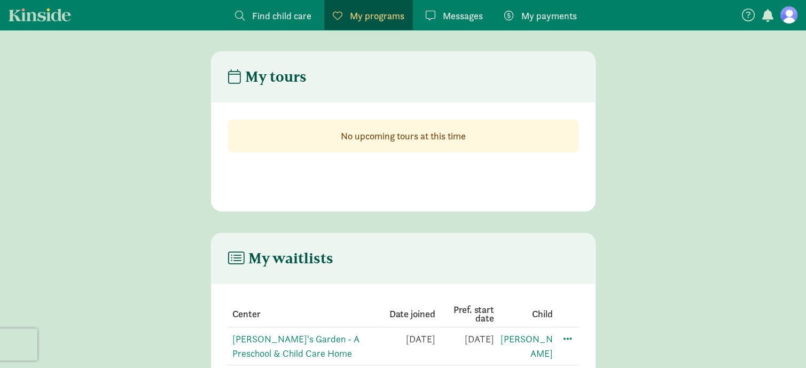
click at [280, 19] on span "Find child care" at bounding box center [281, 16] width 59 height 14
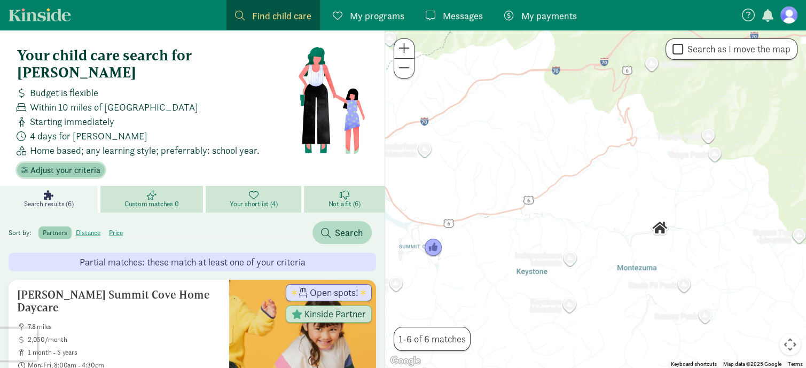
click at [90, 164] on span "Adjust your criteria" at bounding box center [65, 170] width 70 height 13
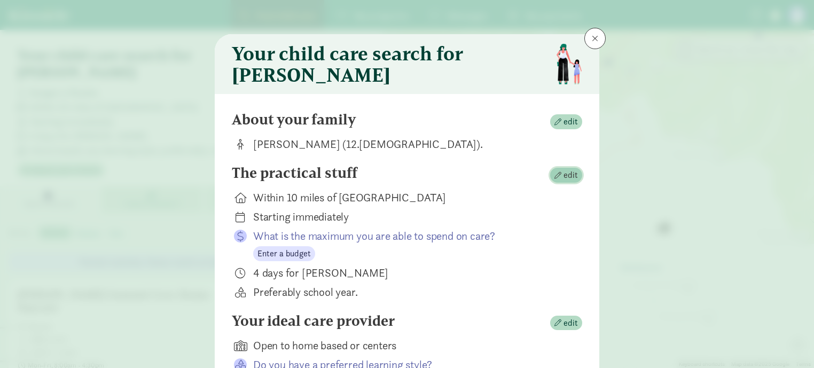
click at [557, 182] on span "edit" at bounding box center [565, 175] width 23 height 13
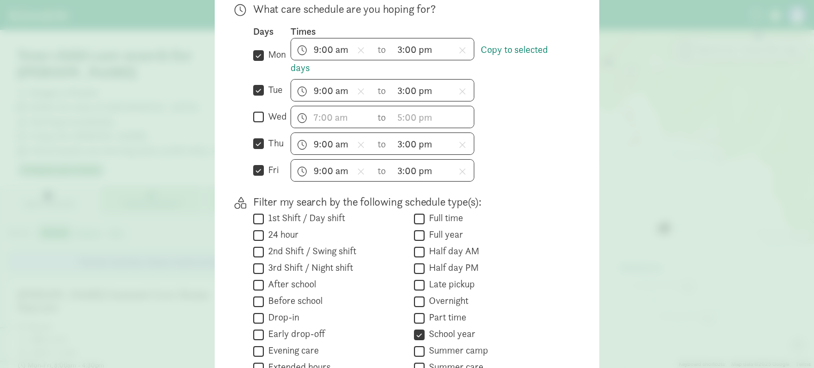
scroll to position [305, 0]
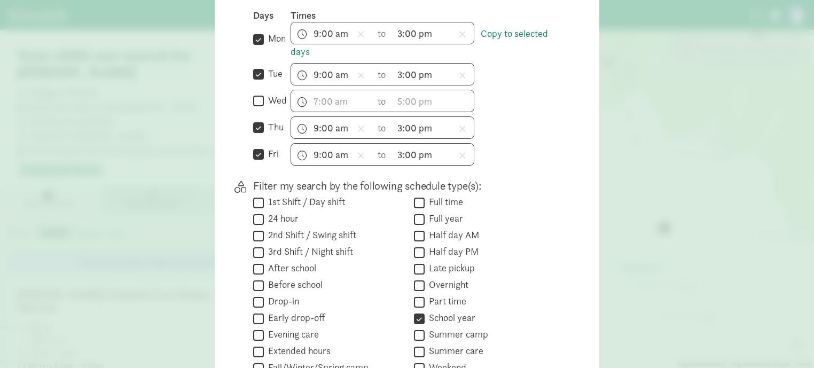
click at [416, 210] on input "Full time" at bounding box center [419, 202] width 11 height 14
checkbox input "true"
click at [419, 226] on input "Full year" at bounding box center [419, 219] width 11 height 14
checkbox input "true"
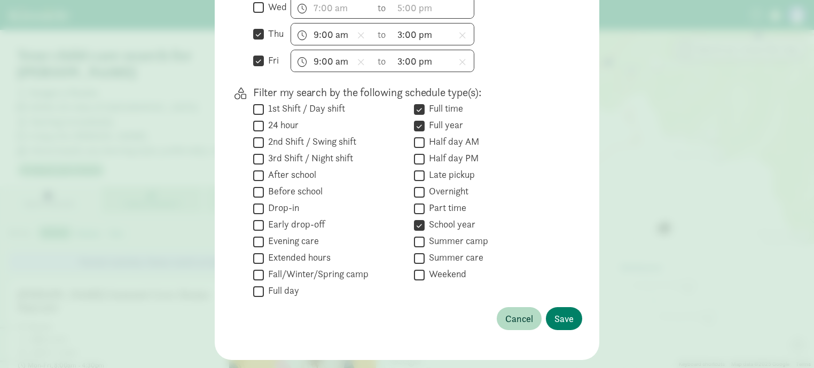
scroll to position [415, 0]
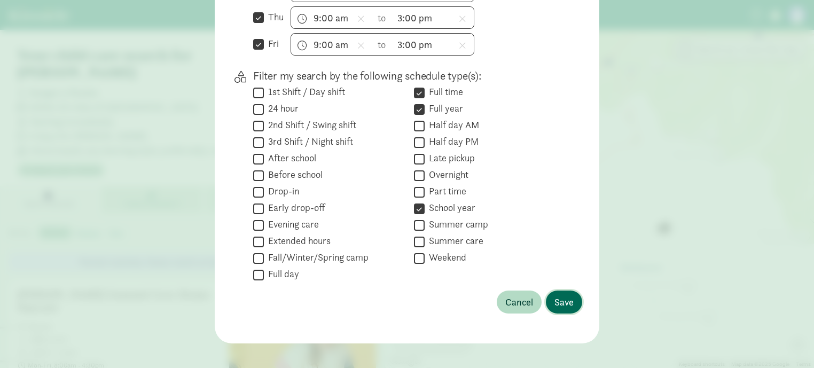
click at [557, 308] on span "Save" at bounding box center [563, 302] width 19 height 14
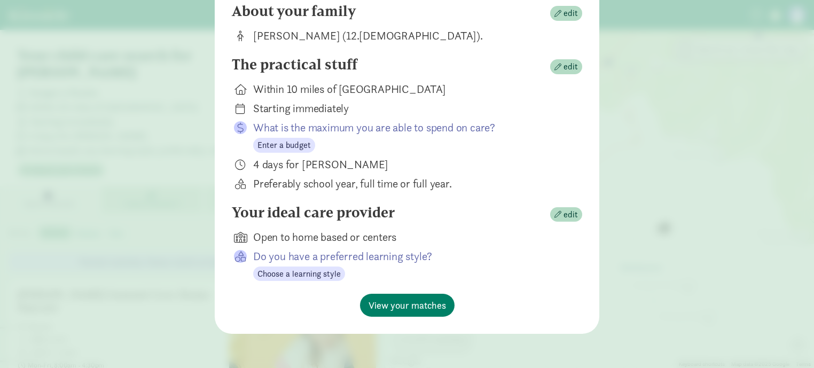
scroll to position [118, 0]
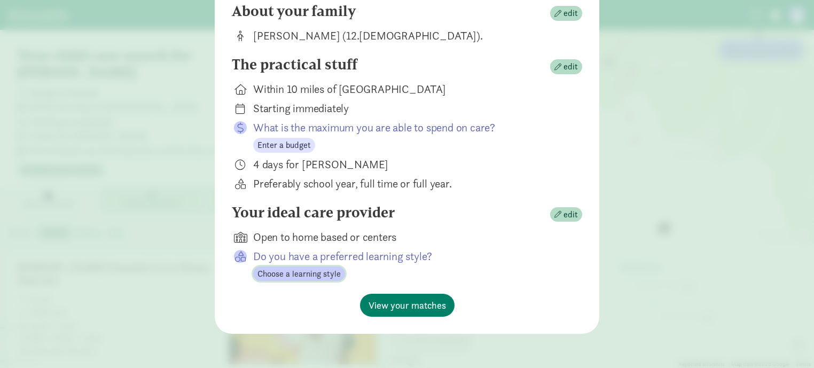
click at [310, 270] on span "Choose a learning style" at bounding box center [298, 273] width 83 height 13
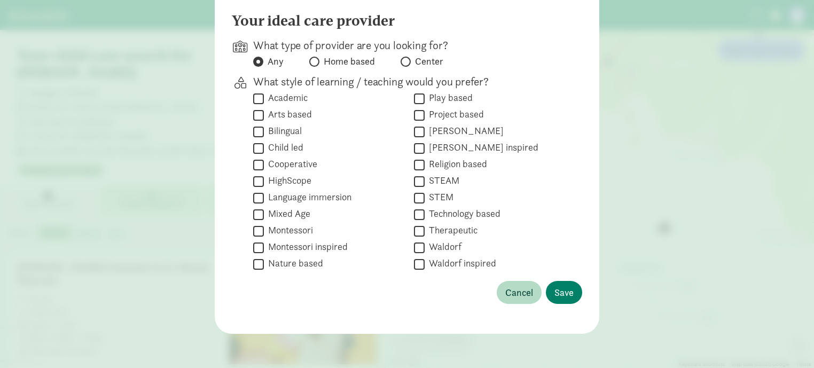
scroll to position [107, 0]
click at [253, 148] on input "Child led" at bounding box center [258, 148] width 11 height 14
checkbox input "true"
click at [254, 165] on input "Cooperative" at bounding box center [258, 164] width 11 height 14
checkbox input "true"
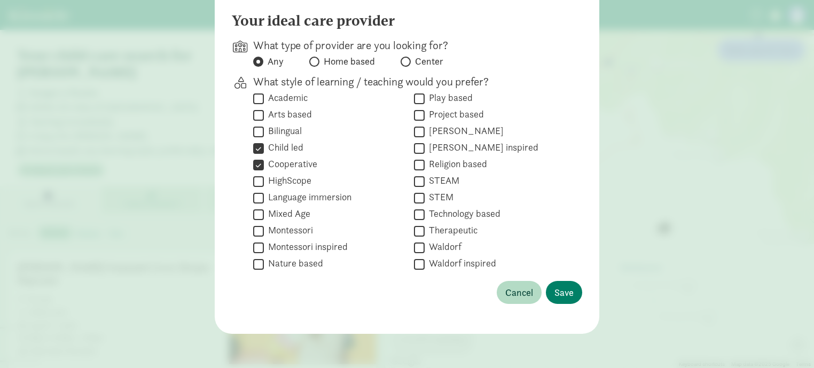
click at [255, 230] on input "Montessori" at bounding box center [258, 231] width 11 height 14
checkbox input "true"
click at [254, 246] on input "Montessori inspired" at bounding box center [258, 247] width 11 height 14
checkbox input "true"
click at [415, 94] on input "Play based" at bounding box center [419, 98] width 11 height 14
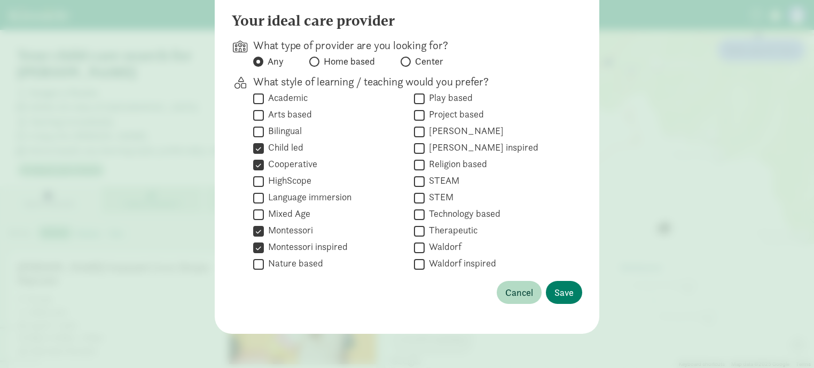
checkbox input "true"
click at [415, 230] on input "Therapeutic" at bounding box center [419, 231] width 11 height 14
checkbox input "true"
click at [563, 294] on span "Save" at bounding box center [563, 292] width 19 height 14
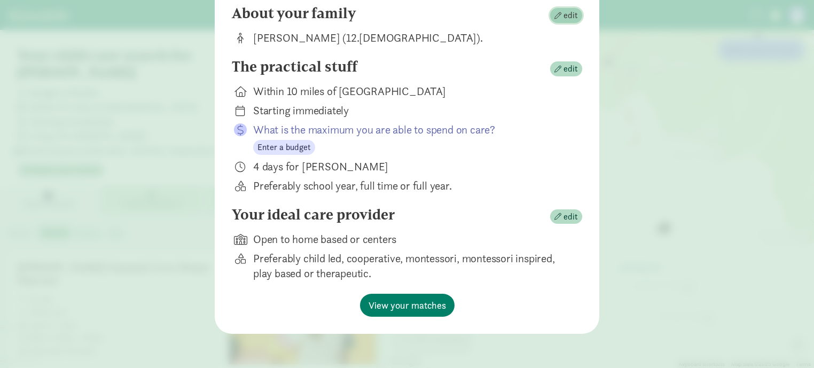
click at [554, 19] on span "button" at bounding box center [557, 15] width 7 height 7
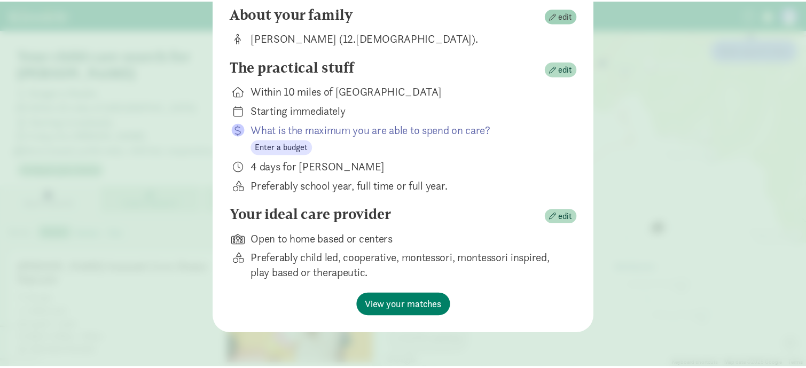
scroll to position [0, 0]
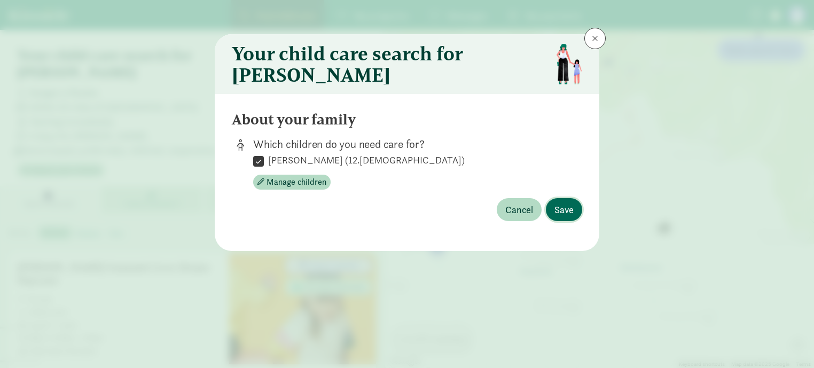
click at [561, 216] on span "Save" at bounding box center [563, 209] width 19 height 14
